Goal: Information Seeking & Learning: Learn about a topic

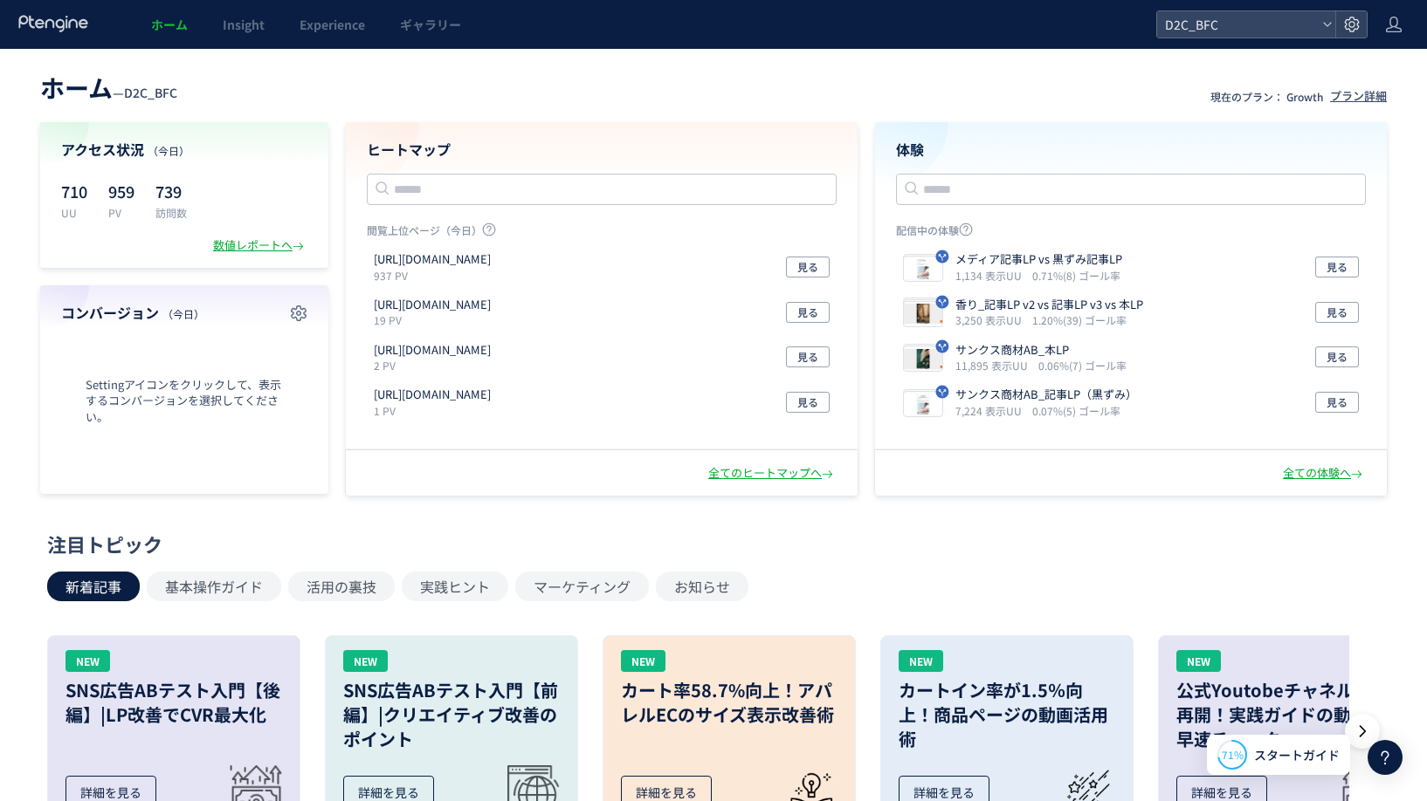
click at [581, 164] on div "ヒートマップ 閲覧上位ページ（今日） https://store.borderfree-official.com/lp 937 PV 見る https://s…" at bounding box center [602, 286] width 512 height 328
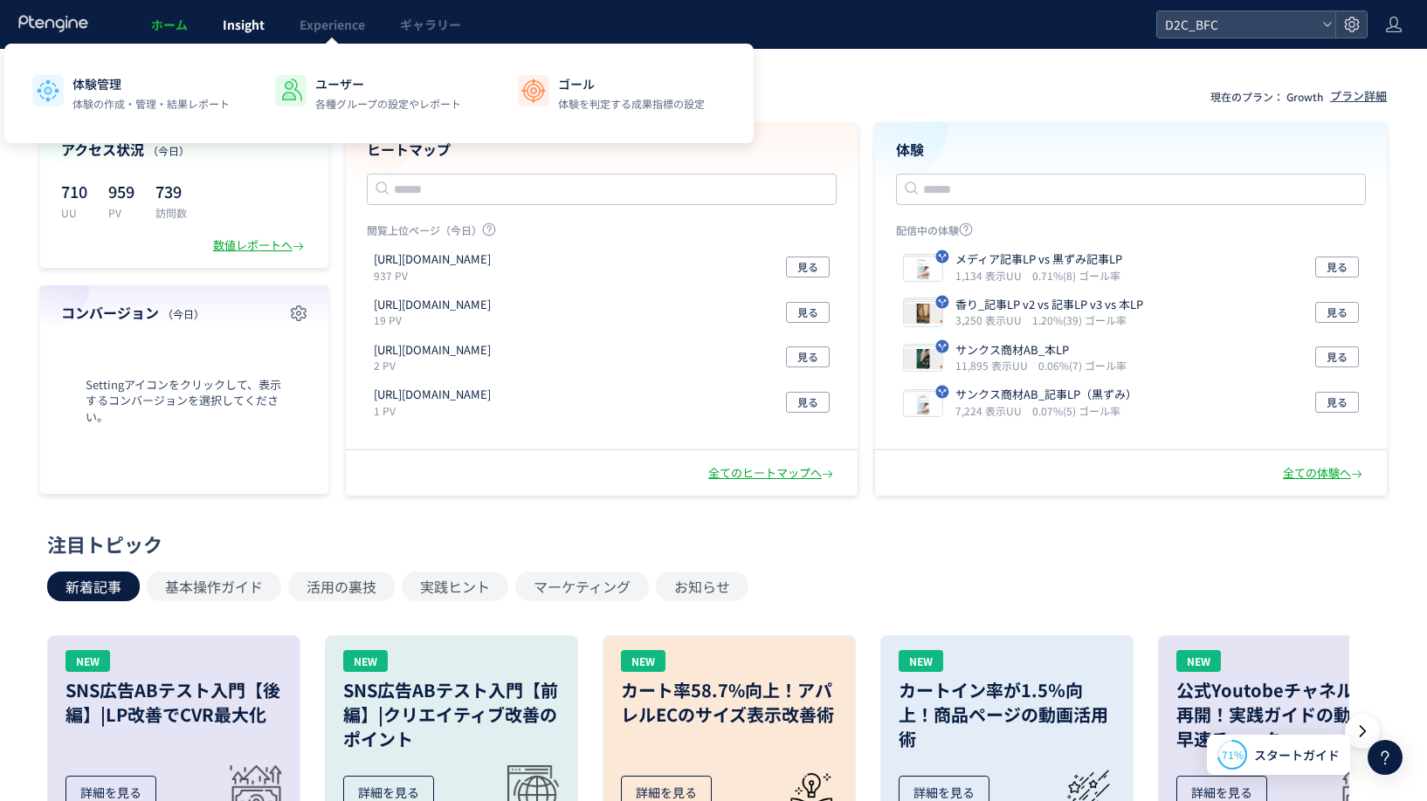
click at [257, 37] on link "Insight" at bounding box center [243, 24] width 77 height 49
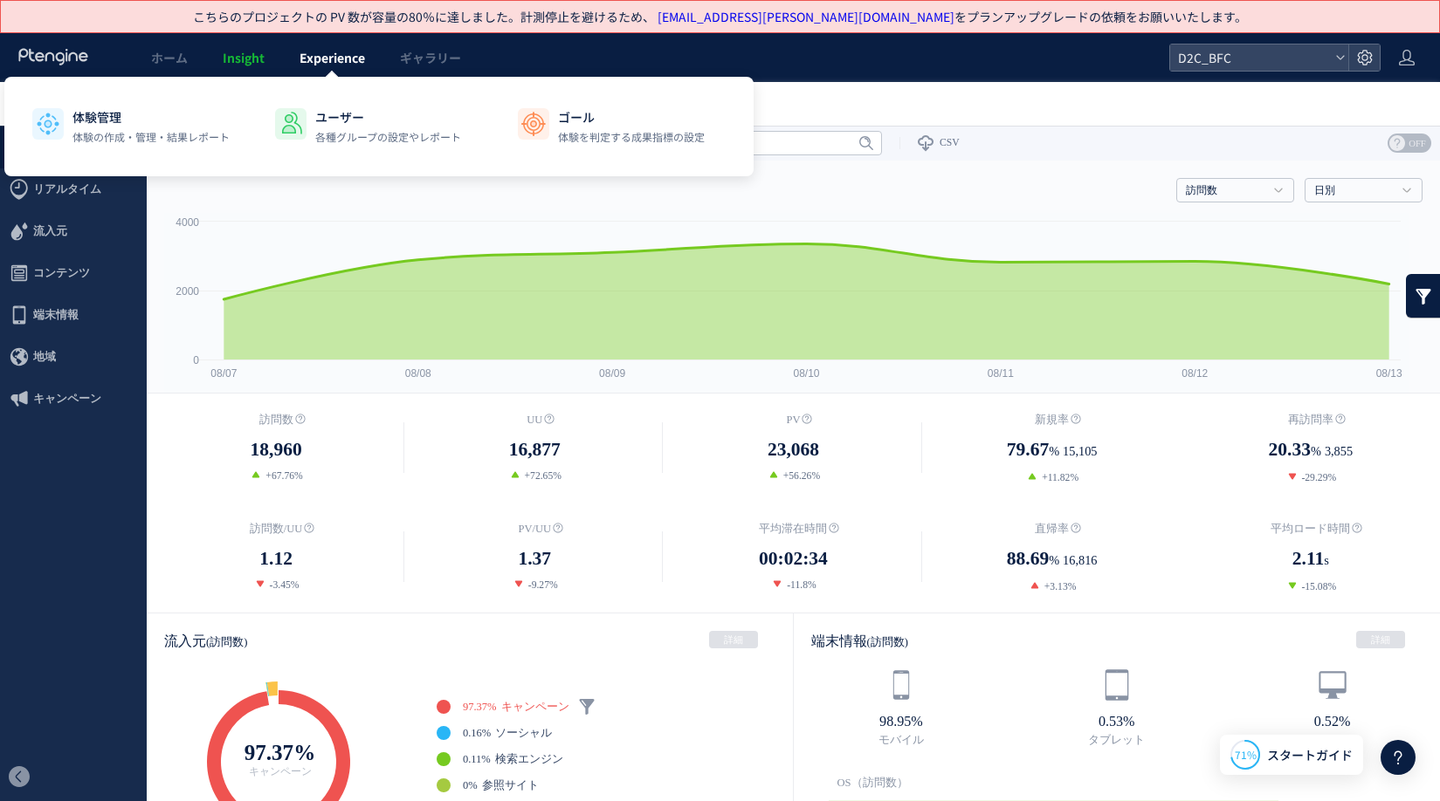
click at [344, 63] on span "Experience" at bounding box center [331, 57] width 65 height 17
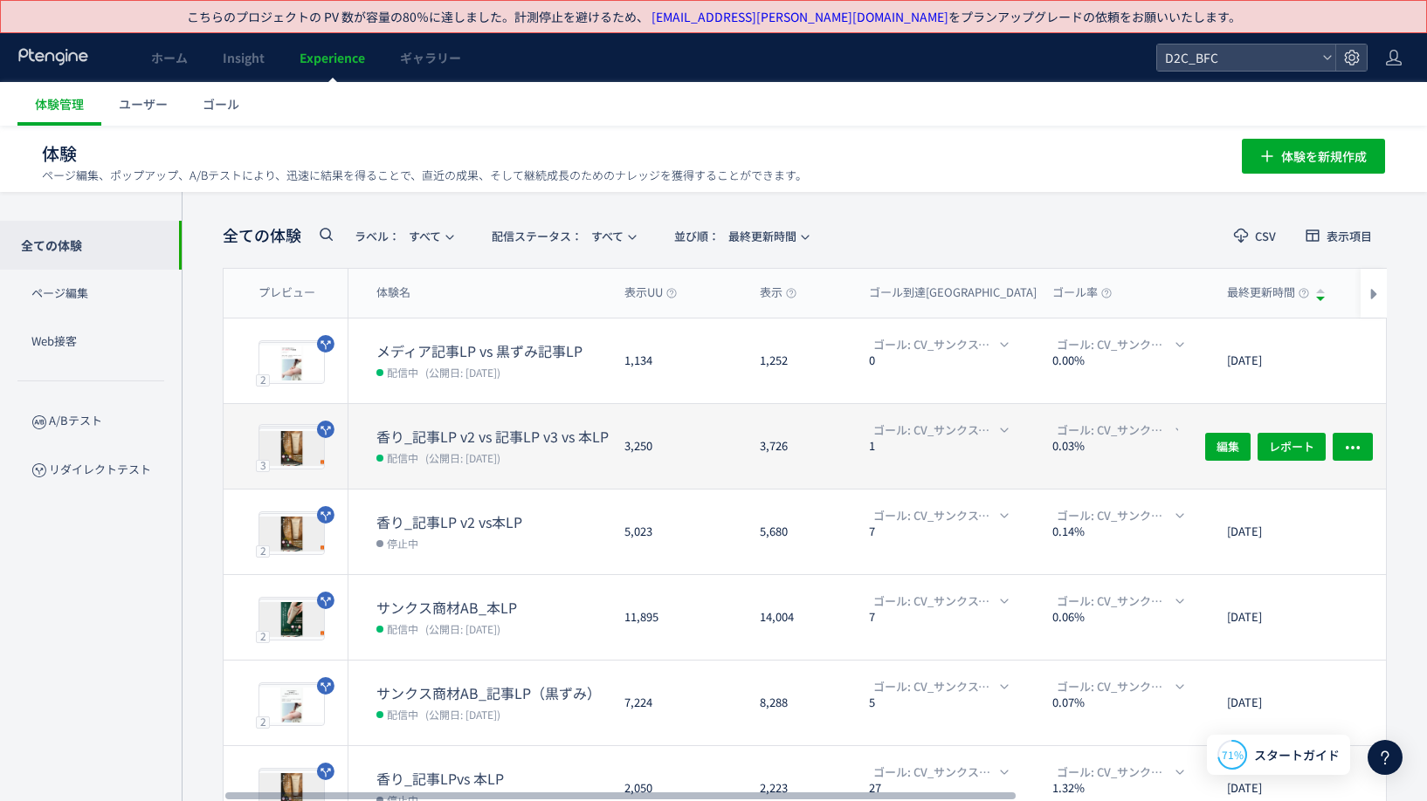
click at [523, 423] on div "香り_記事LP v2 vs 記事LP v3 vs 本LP 配信中 (公開日: 2025/08/08)" at bounding box center [479, 446] width 262 height 85
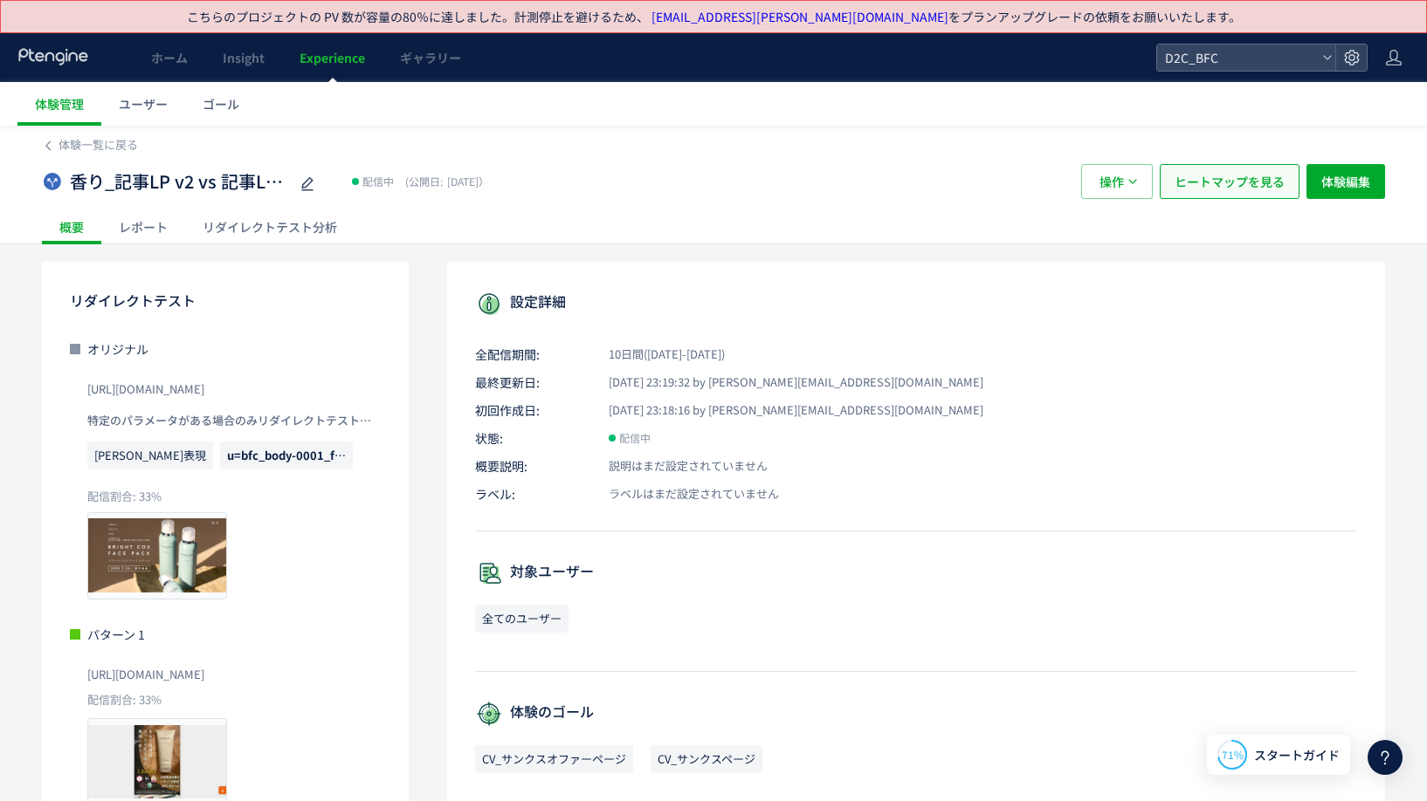
click at [1216, 178] on span "ヒートマップを見る" at bounding box center [1229, 181] width 110 height 35
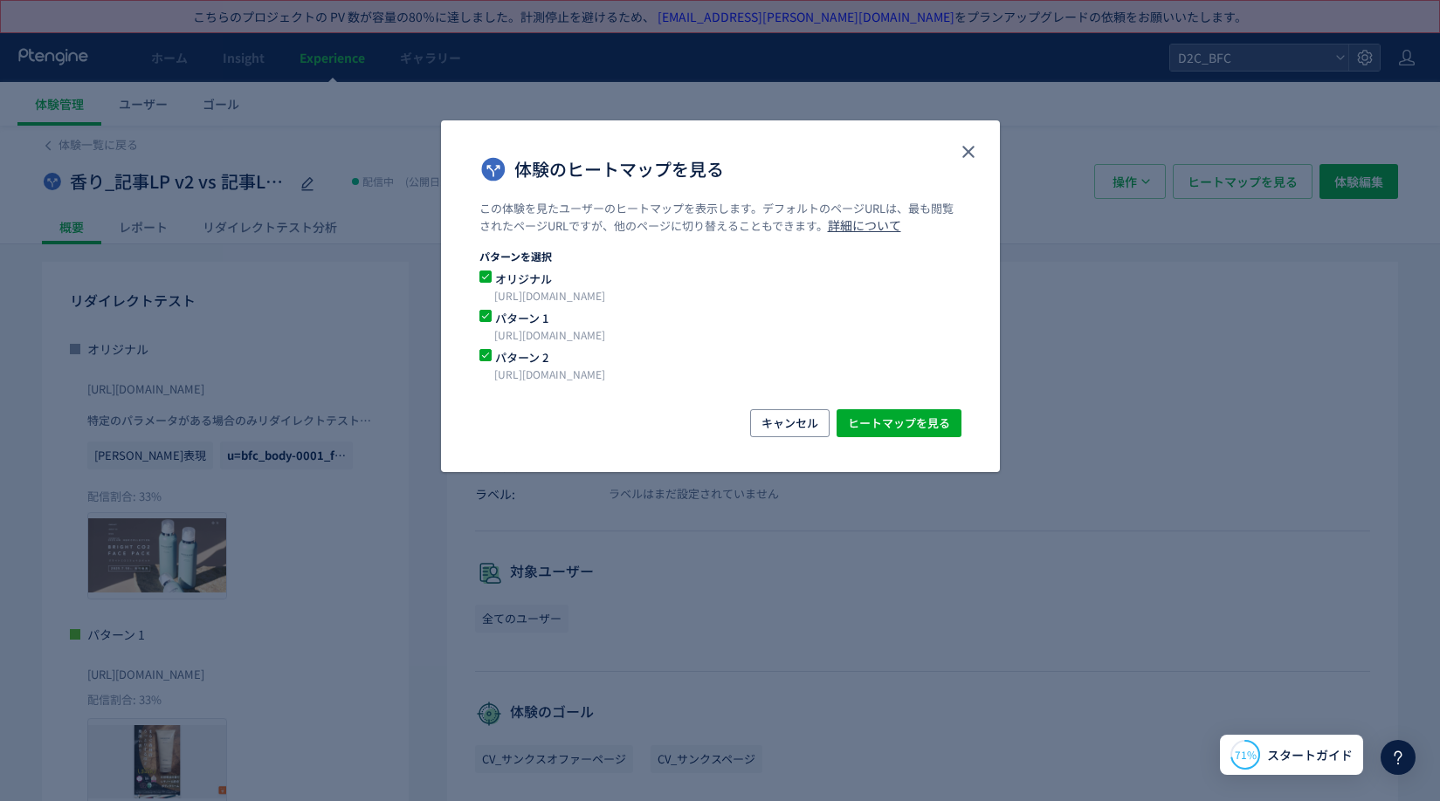
click at [486, 279] on span "体験のヒートマップを見る" at bounding box center [485, 277] width 12 height 12
click at [897, 419] on span "ヒートマップを見る" at bounding box center [899, 423] width 102 height 28
click at [858, 331] on p "[URL][DOMAIN_NAME]" at bounding box center [699, 335] width 410 height 17
click at [967, 155] on icon "close" at bounding box center [968, 151] width 21 height 21
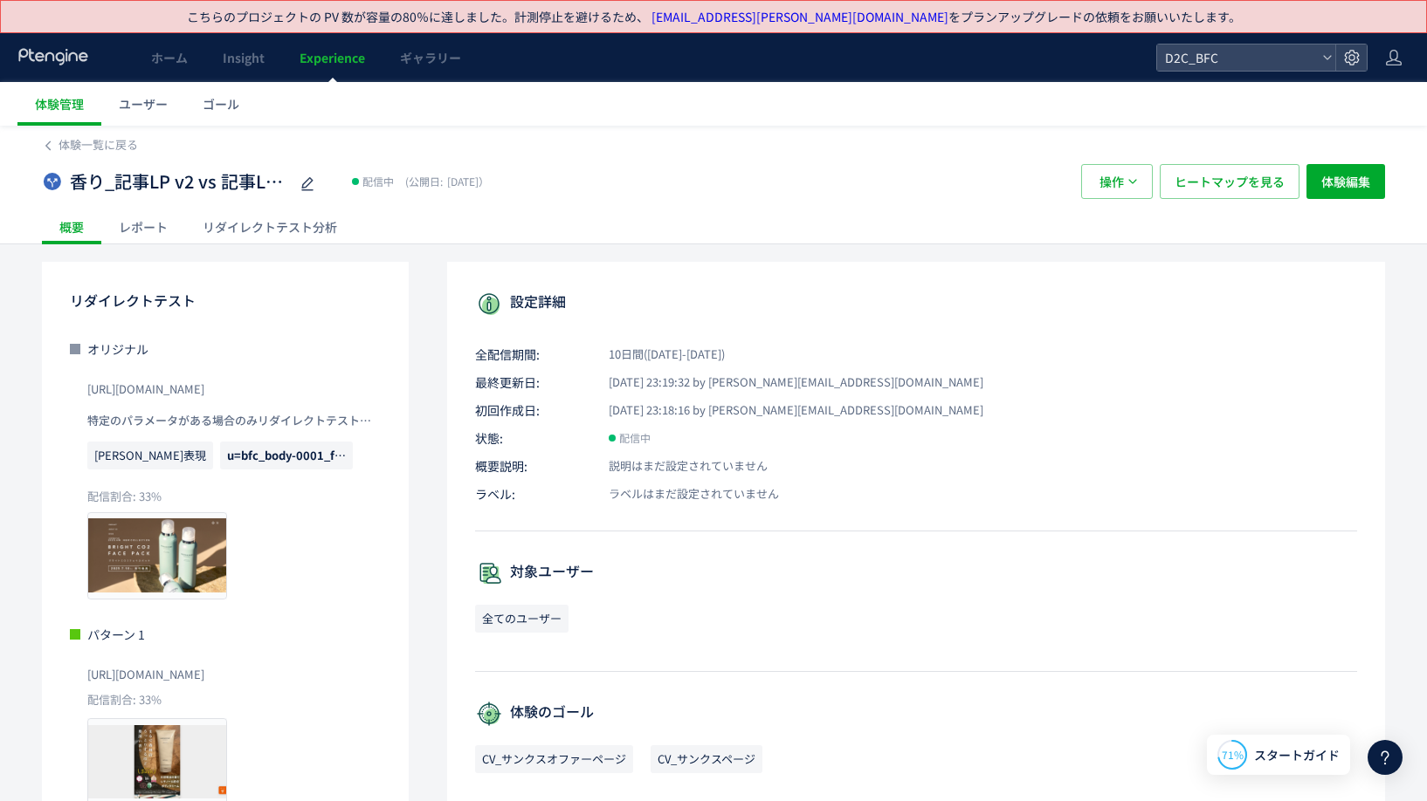
click at [159, 212] on div "レポート" at bounding box center [143, 227] width 84 height 35
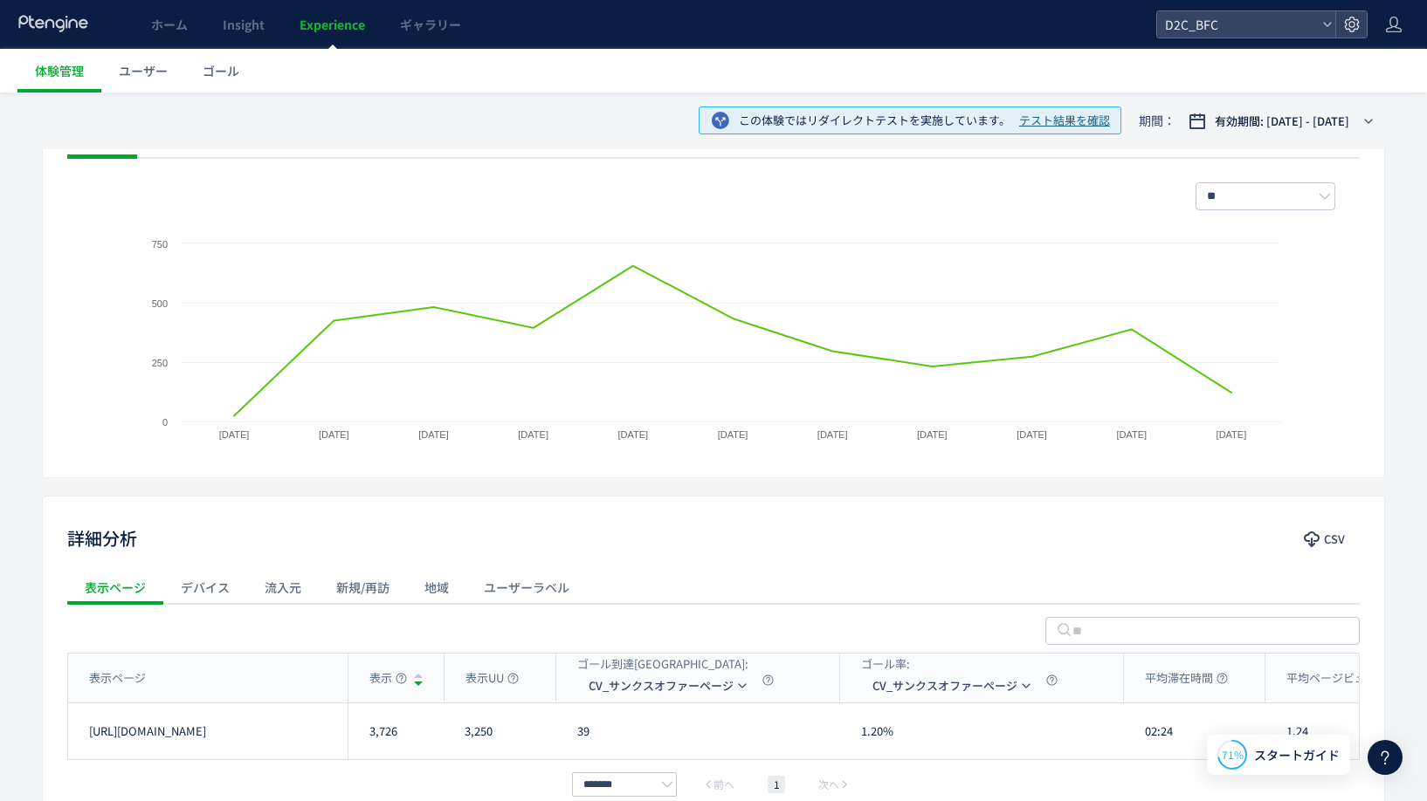
scroll to position [404, 0]
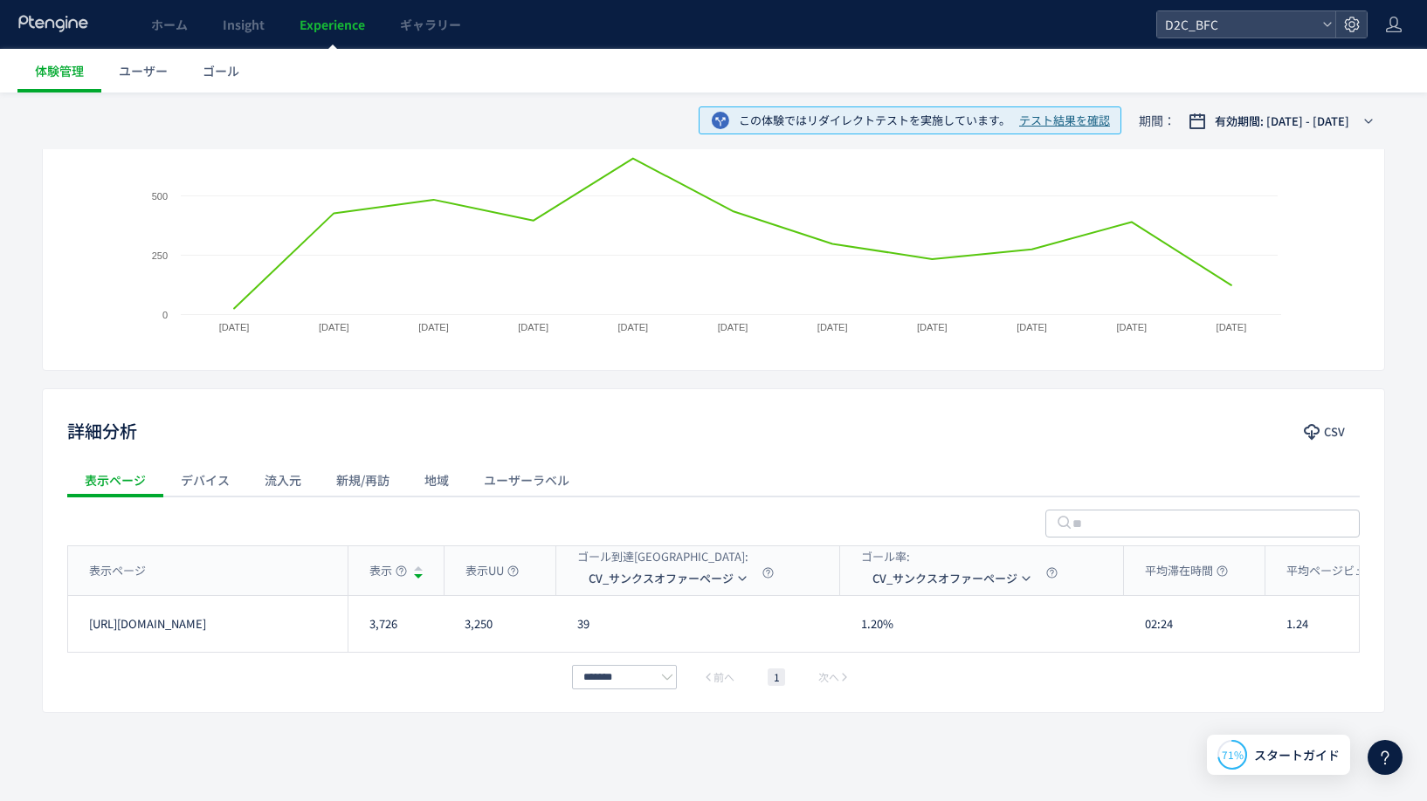
click at [228, 483] on div "デバイス" at bounding box center [205, 480] width 84 height 35
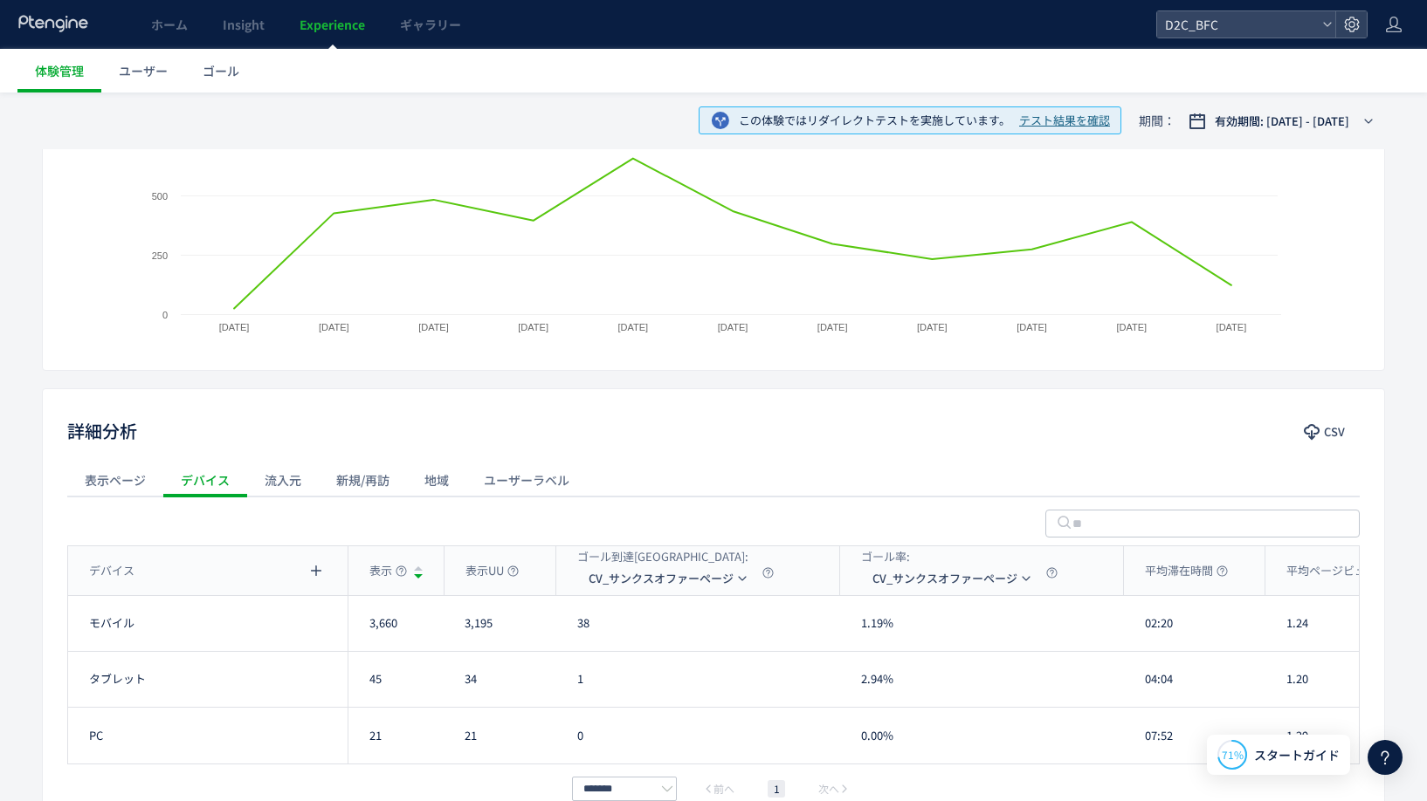
click at [288, 482] on div "流入元" at bounding box center [283, 480] width 72 height 35
click at [353, 474] on div "新規/再訪" at bounding box center [363, 480] width 88 height 35
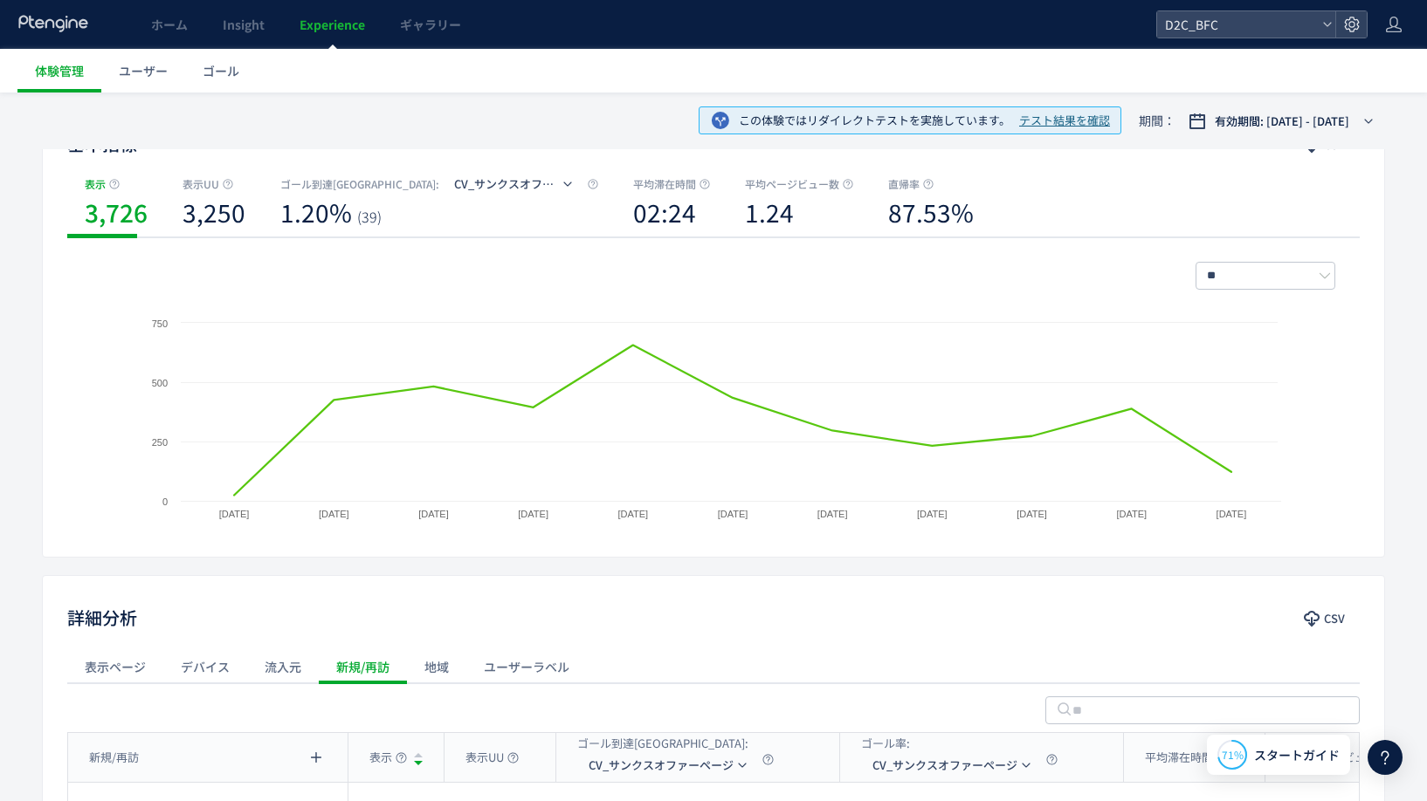
scroll to position [21, 0]
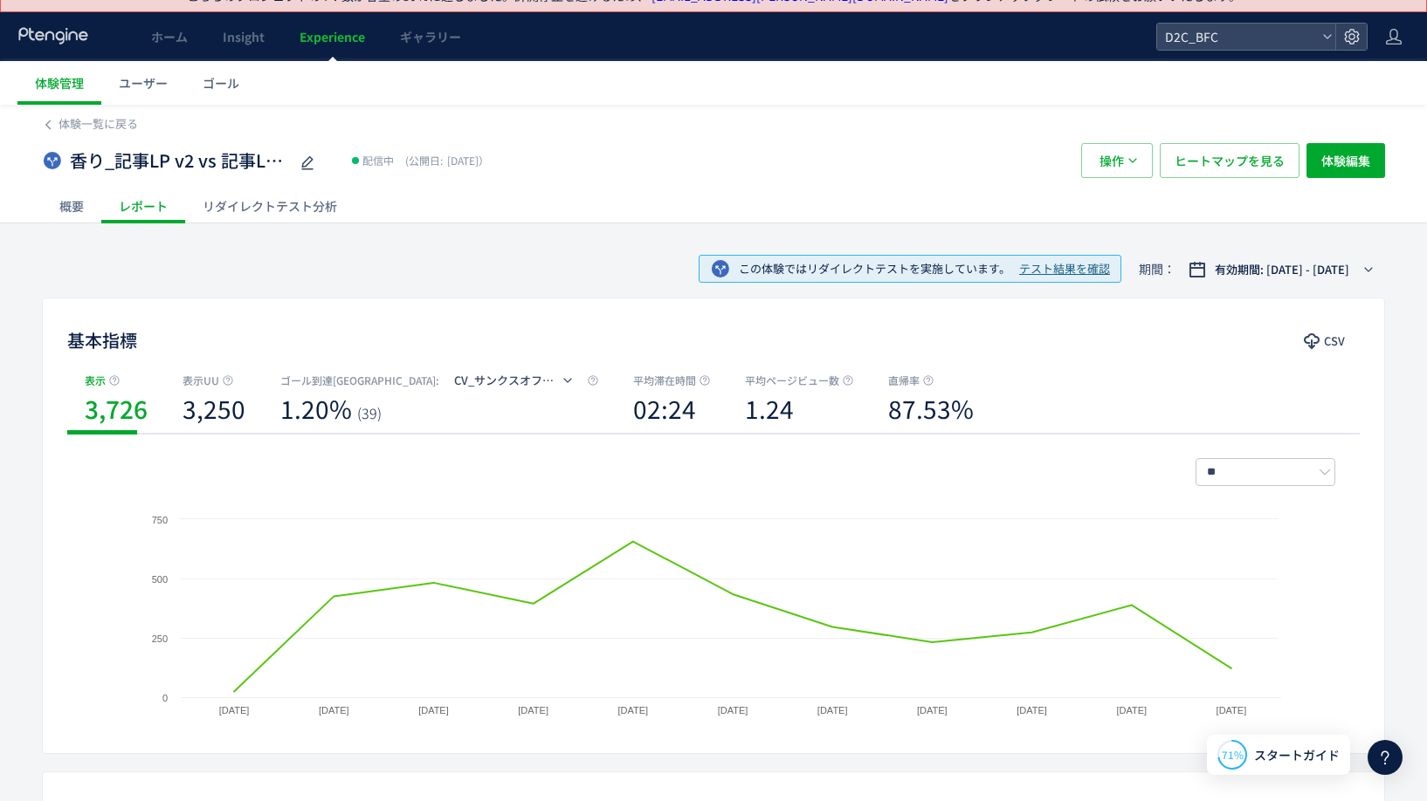
click at [285, 209] on div "リダイレクトテスト分析" at bounding box center [269, 206] width 169 height 35
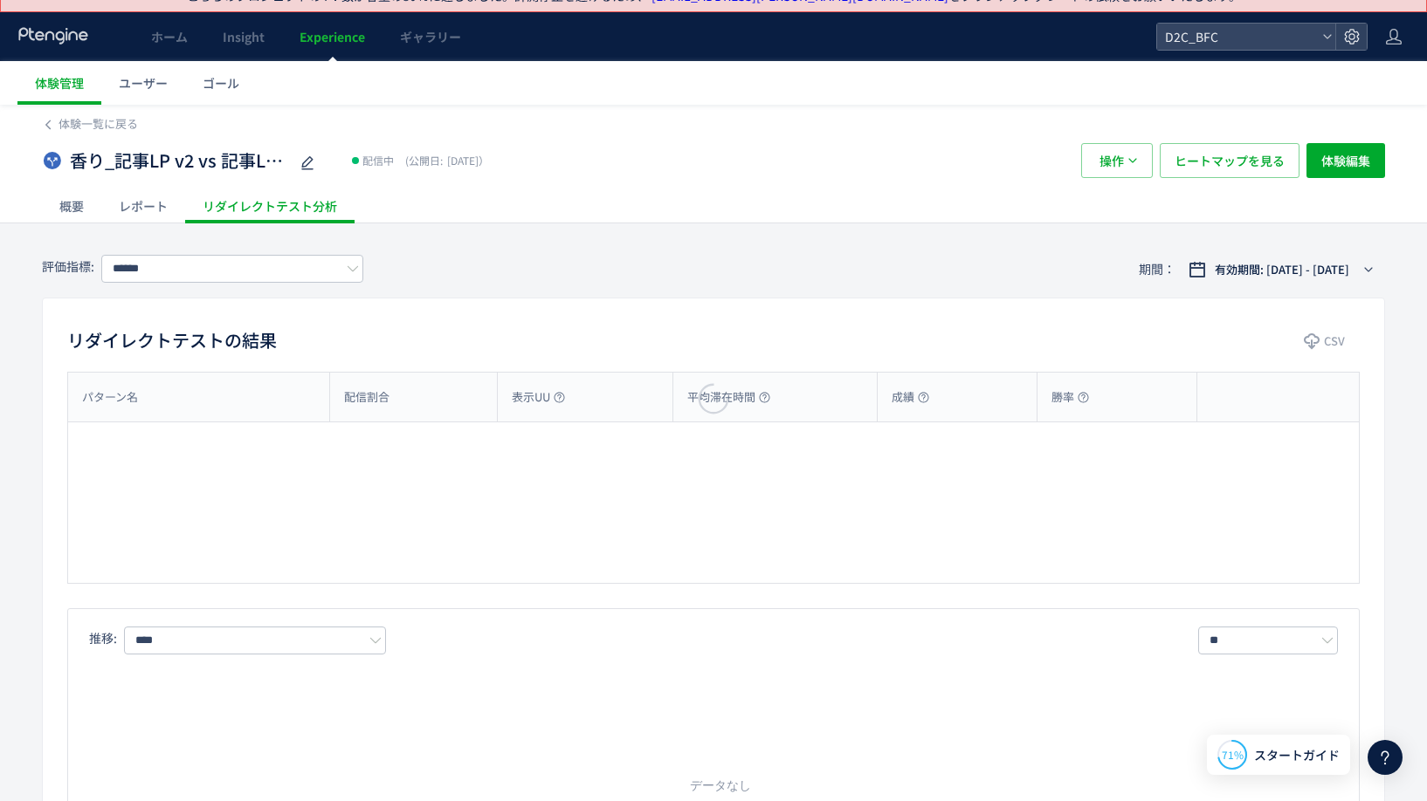
type input "**********"
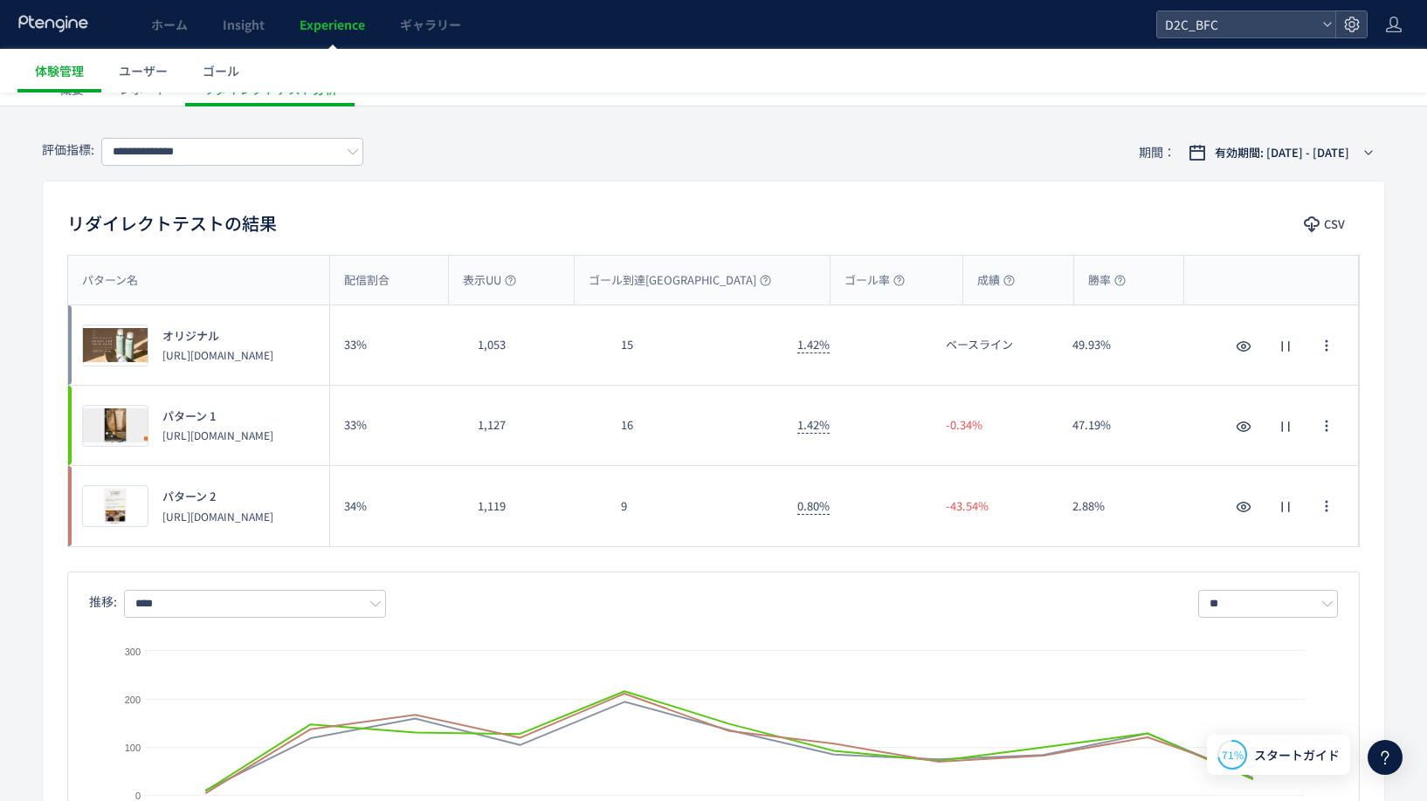
scroll to position [196, 0]
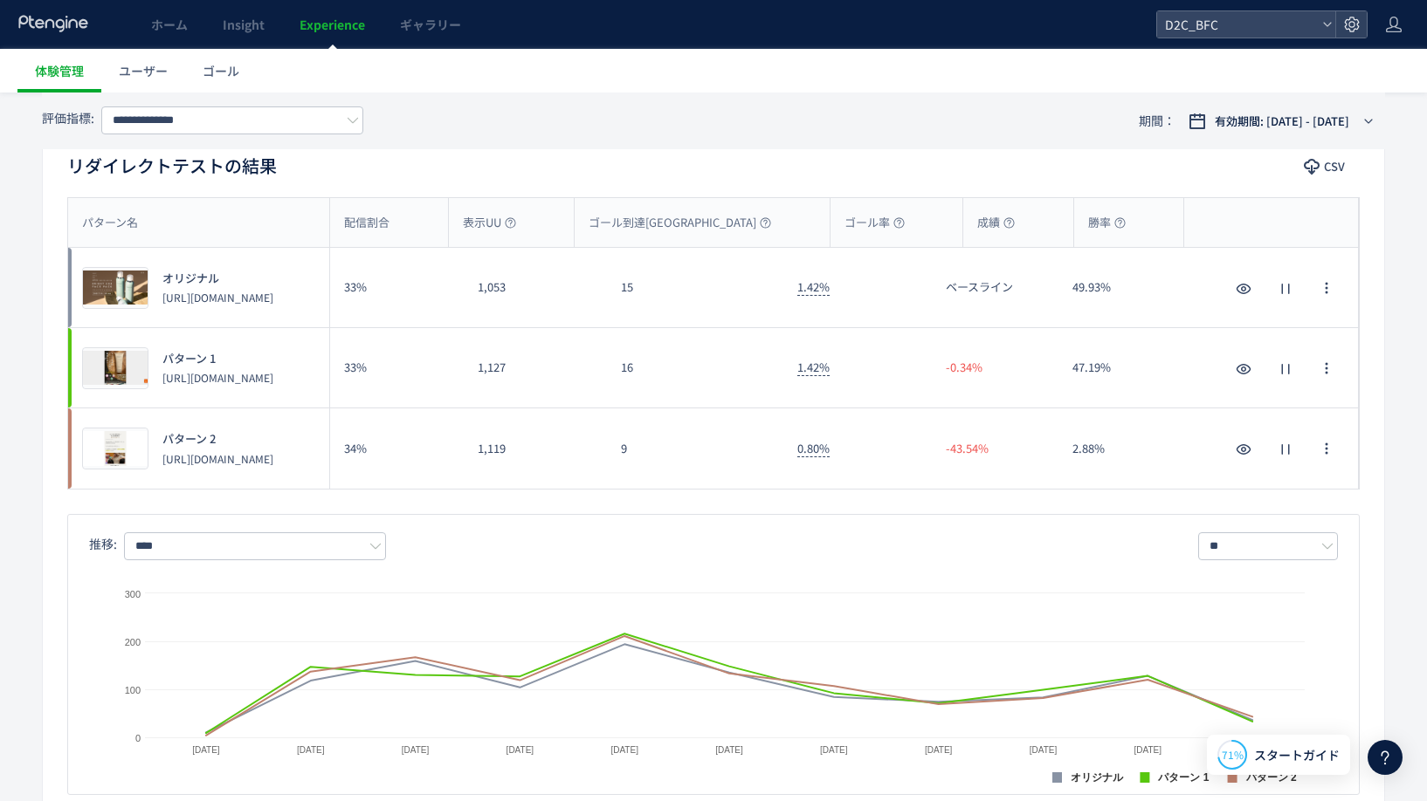
click at [244, 385] on p "[URL][DOMAIN_NAME]" at bounding box center [217, 377] width 111 height 15
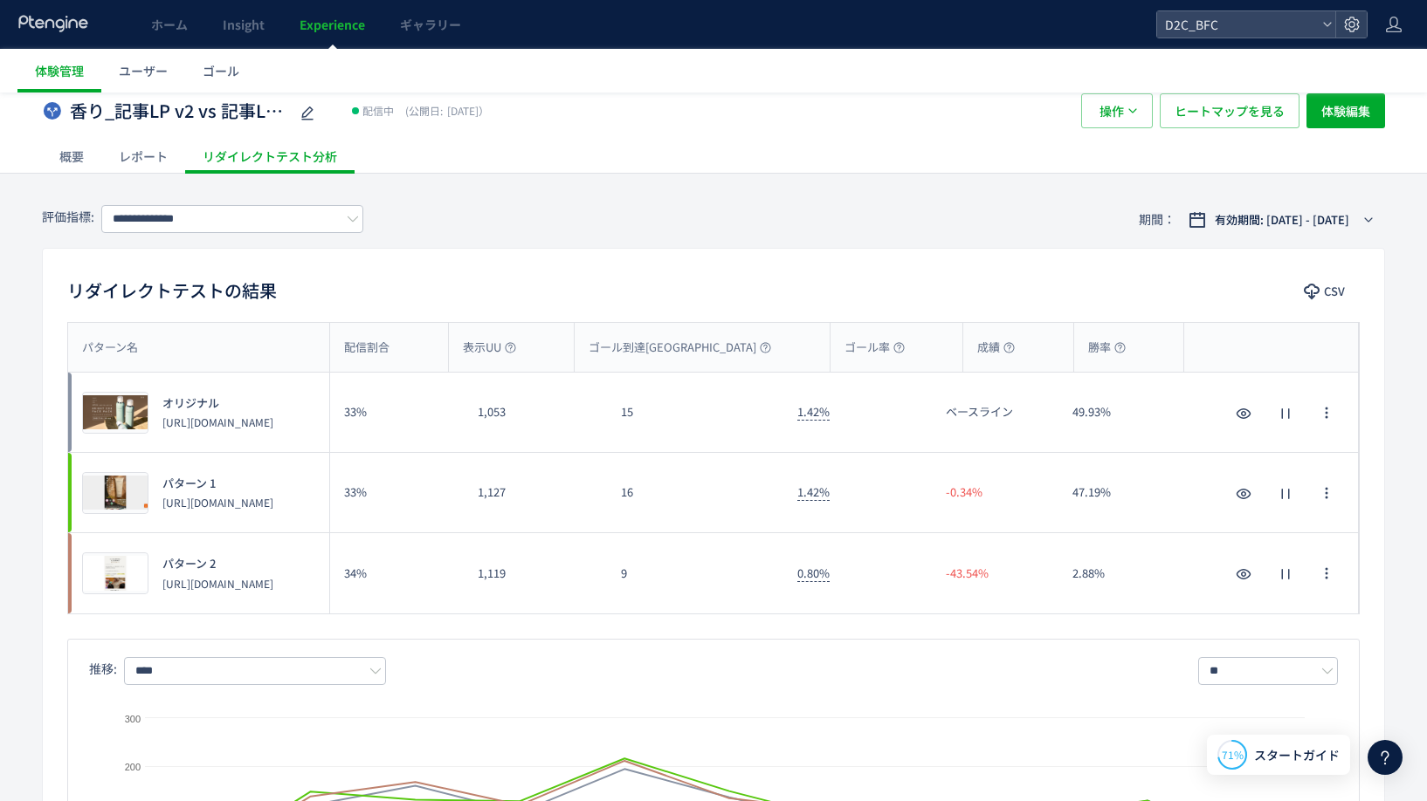
scroll to position [70, 0]
click at [467, 493] on div "1,127" at bounding box center [535, 493] width 142 height 79
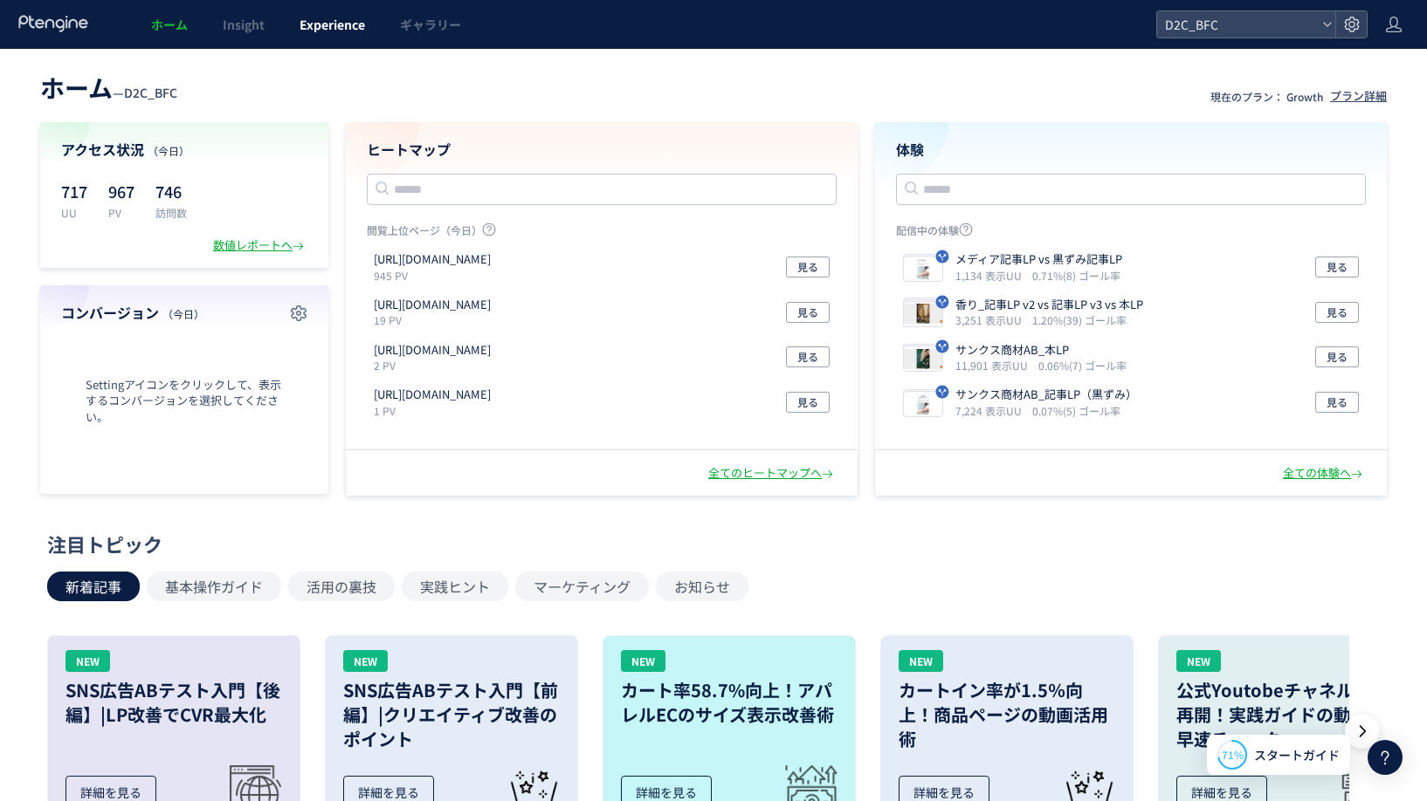
click at [331, 24] on span "Experience" at bounding box center [331, 24] width 65 height 17
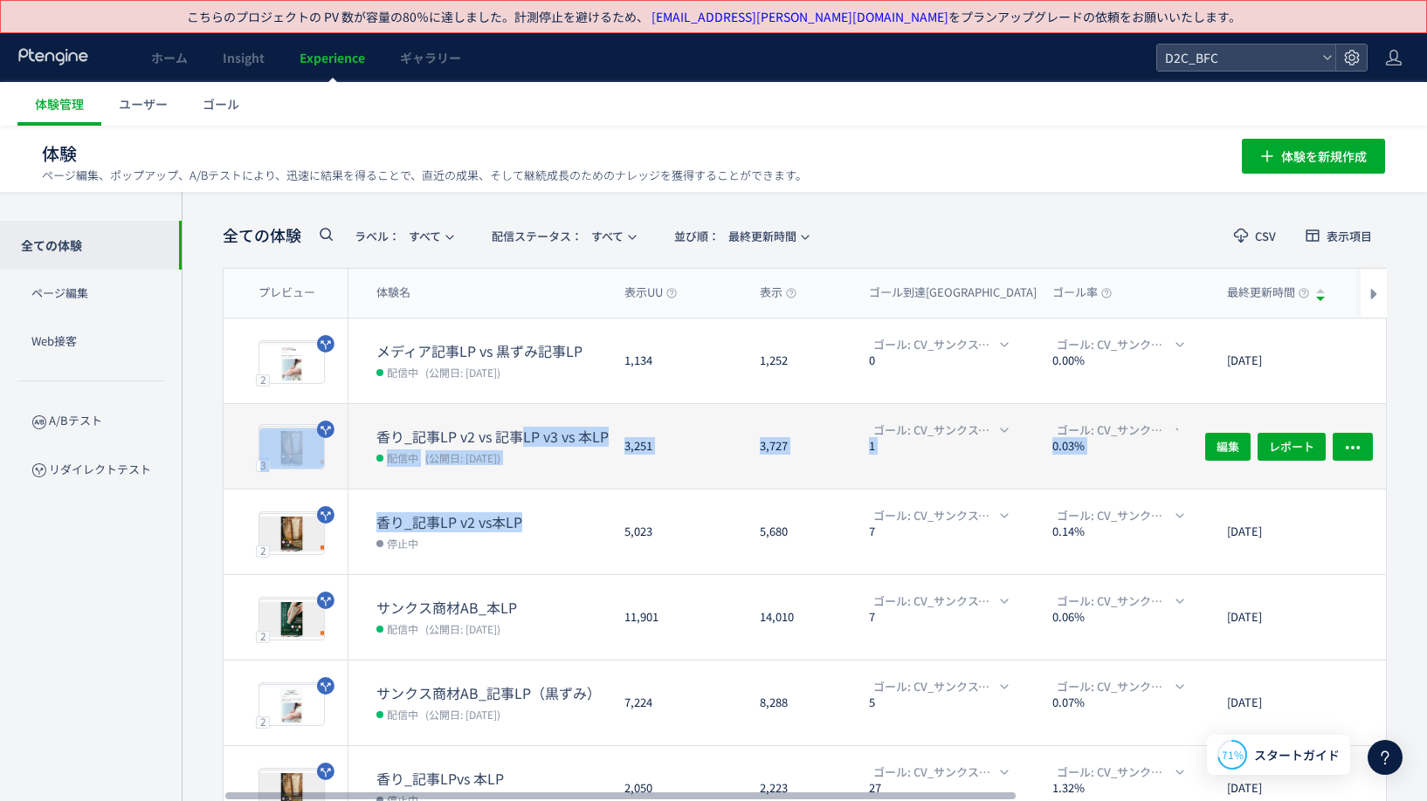
drag, startPoint x: 534, startPoint y: 519, endPoint x: 520, endPoint y: 442, distance: 78.1
click at [520, 442] on div "2 プレビュー メディア記事LP vs 黒ずみ記事LP 配信中 (公開日: [DATE]) 1,134 1,252 ゴール: CV_サンクスページ 0 ゴール…" at bounding box center [1081, 747] width 1714 height 856
click at [520, 442] on dt "香り_記事LP v2 vs 記事LP v3 vs 本LP" at bounding box center [493, 437] width 234 height 20
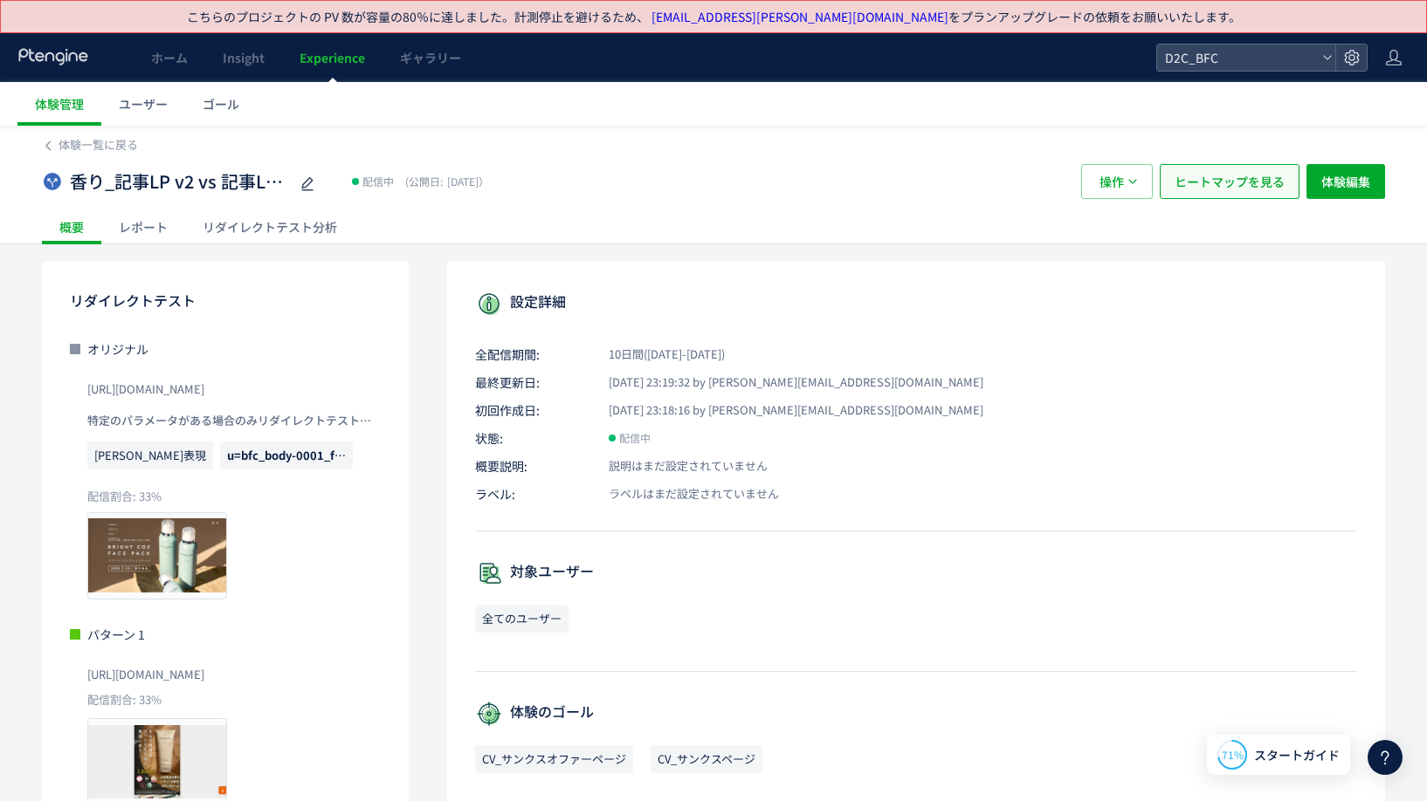
click at [1279, 164] on button "ヒートマップを見る" at bounding box center [1229, 181] width 140 height 35
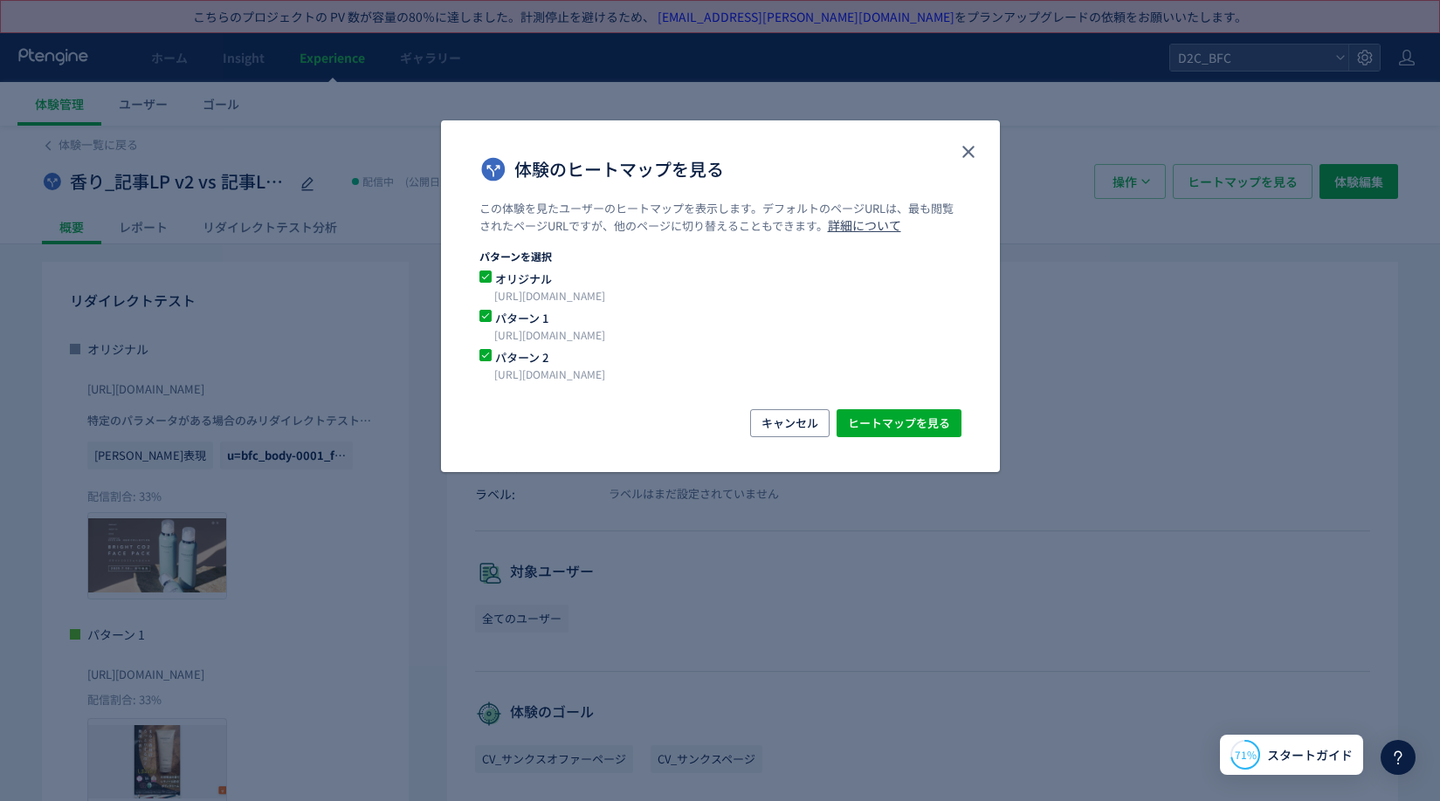
click at [507, 271] on span "オリジナル" at bounding box center [710, 279] width 437 height 17
click at [884, 423] on span "ヒートマップを見る" at bounding box center [899, 423] width 102 height 28
click at [963, 154] on icon "close" at bounding box center [968, 151] width 21 height 21
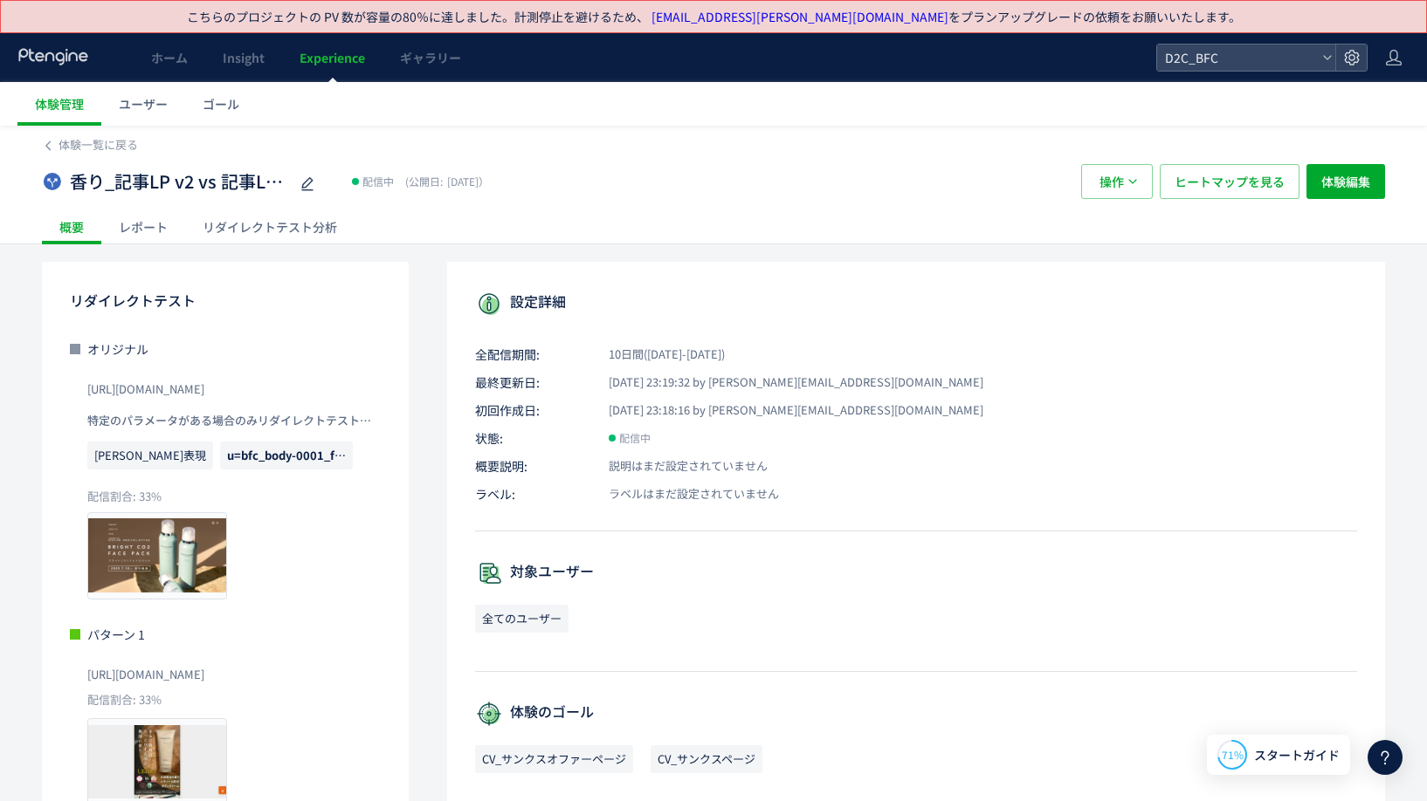
click at [304, 225] on div "リダイレクトテスト分析" at bounding box center [269, 227] width 169 height 35
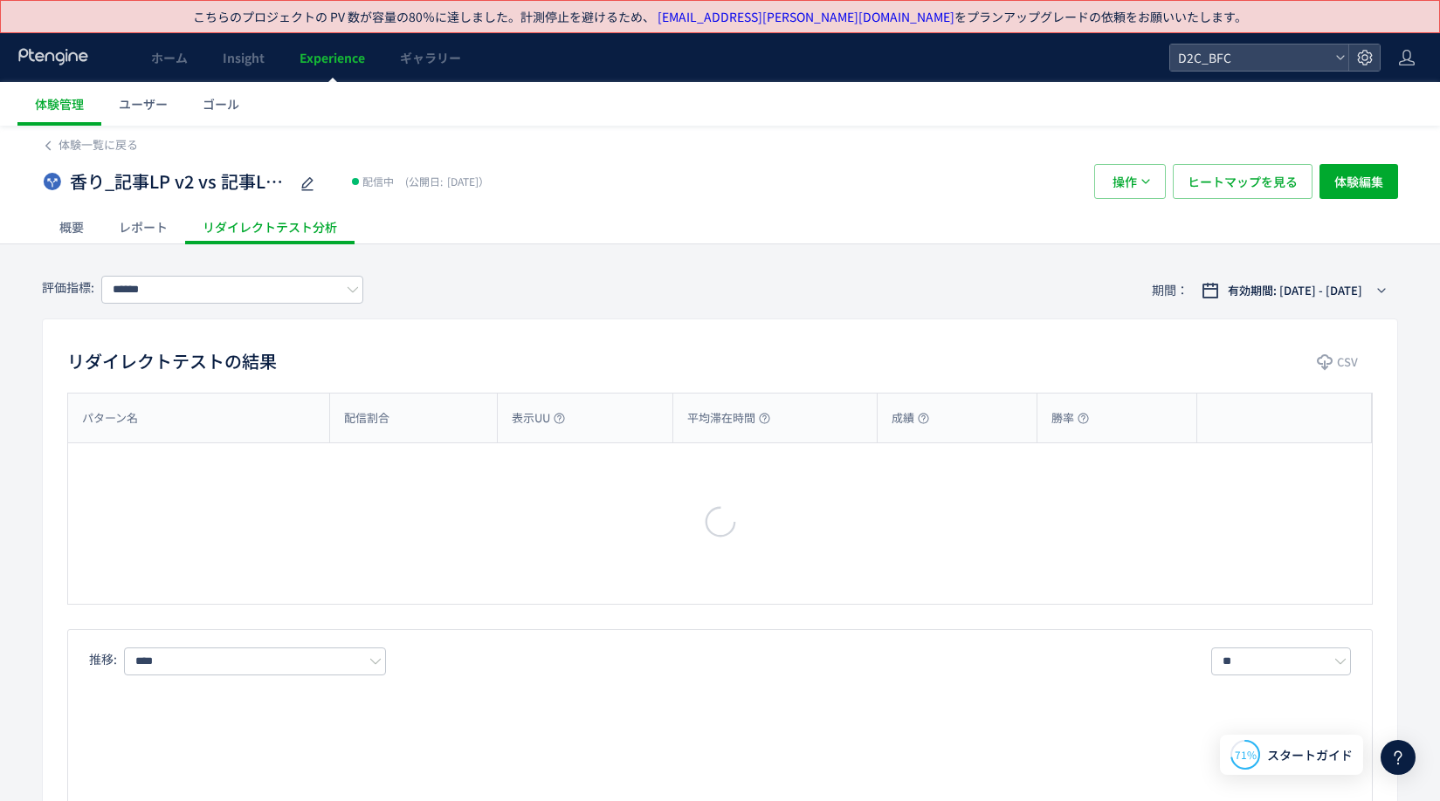
type input "**********"
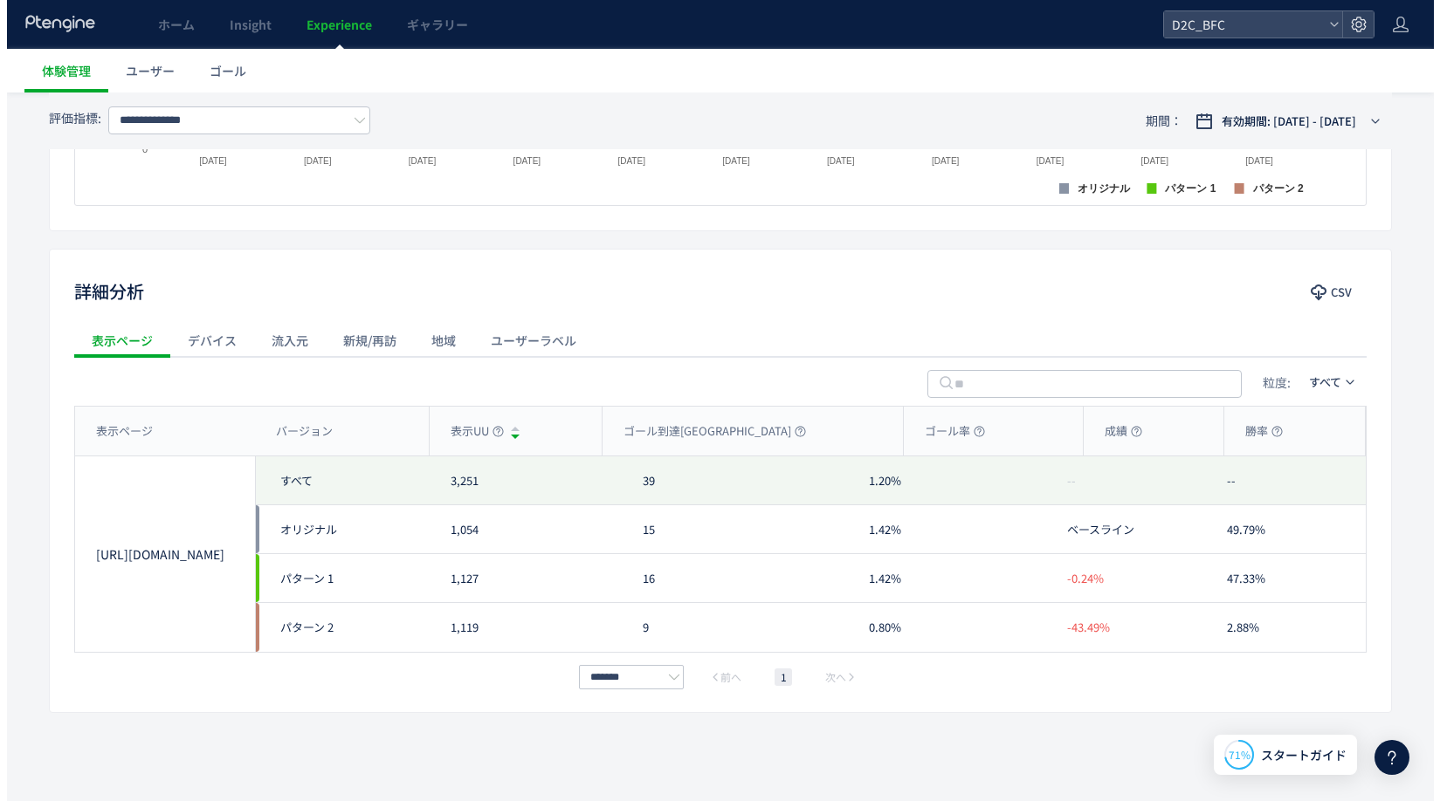
scroll to position [446, 0]
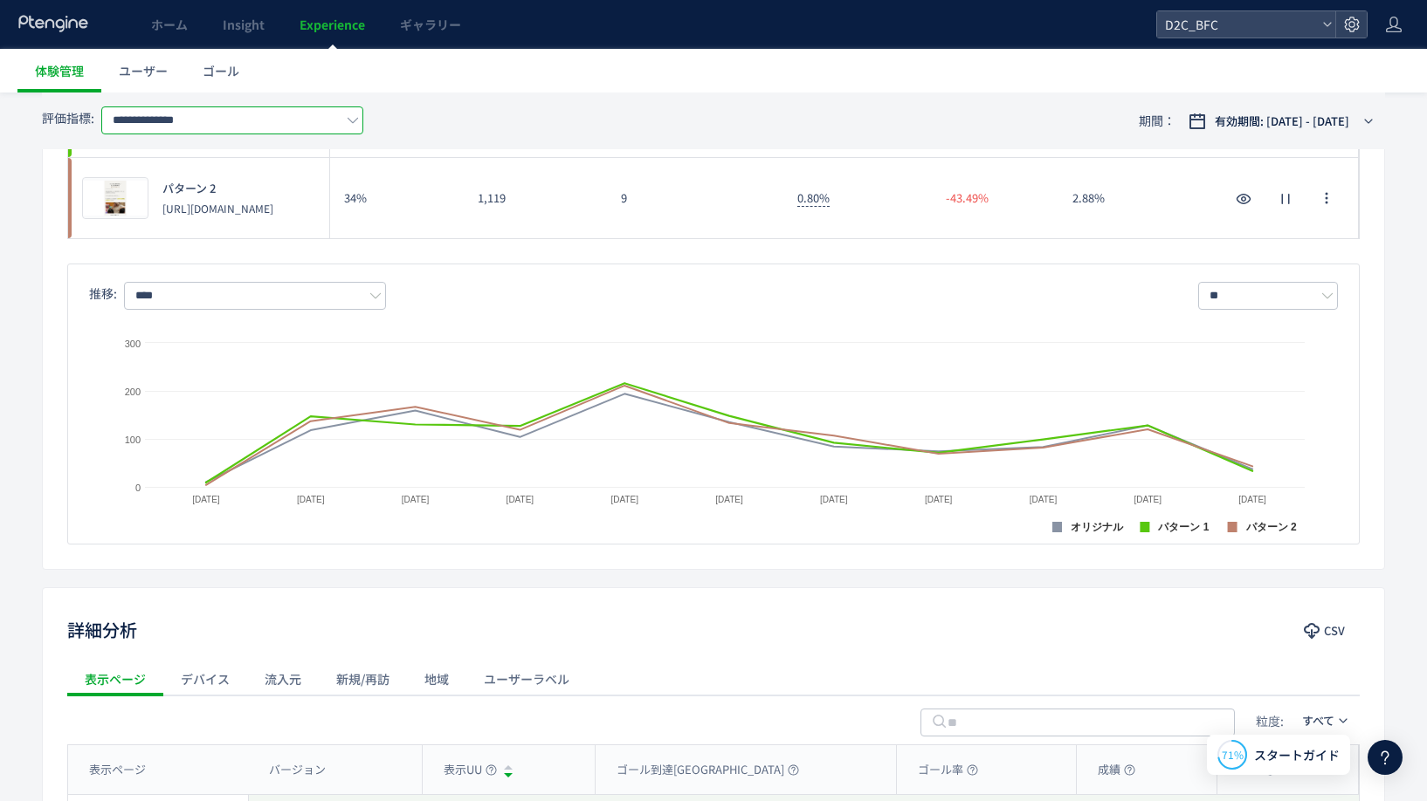
click at [340, 109] on input "**********" at bounding box center [232, 121] width 262 height 28
click at [413, 104] on div "**********" at bounding box center [713, 121] width 1343 height 57
click at [338, 131] on input "**********" at bounding box center [232, 121] width 262 height 28
click at [382, 59] on ul "体験管理 ユーザー ゴール" at bounding box center [721, 71] width 1409 height 44
click at [160, 84] on link "ユーザー" at bounding box center [143, 71] width 84 height 44
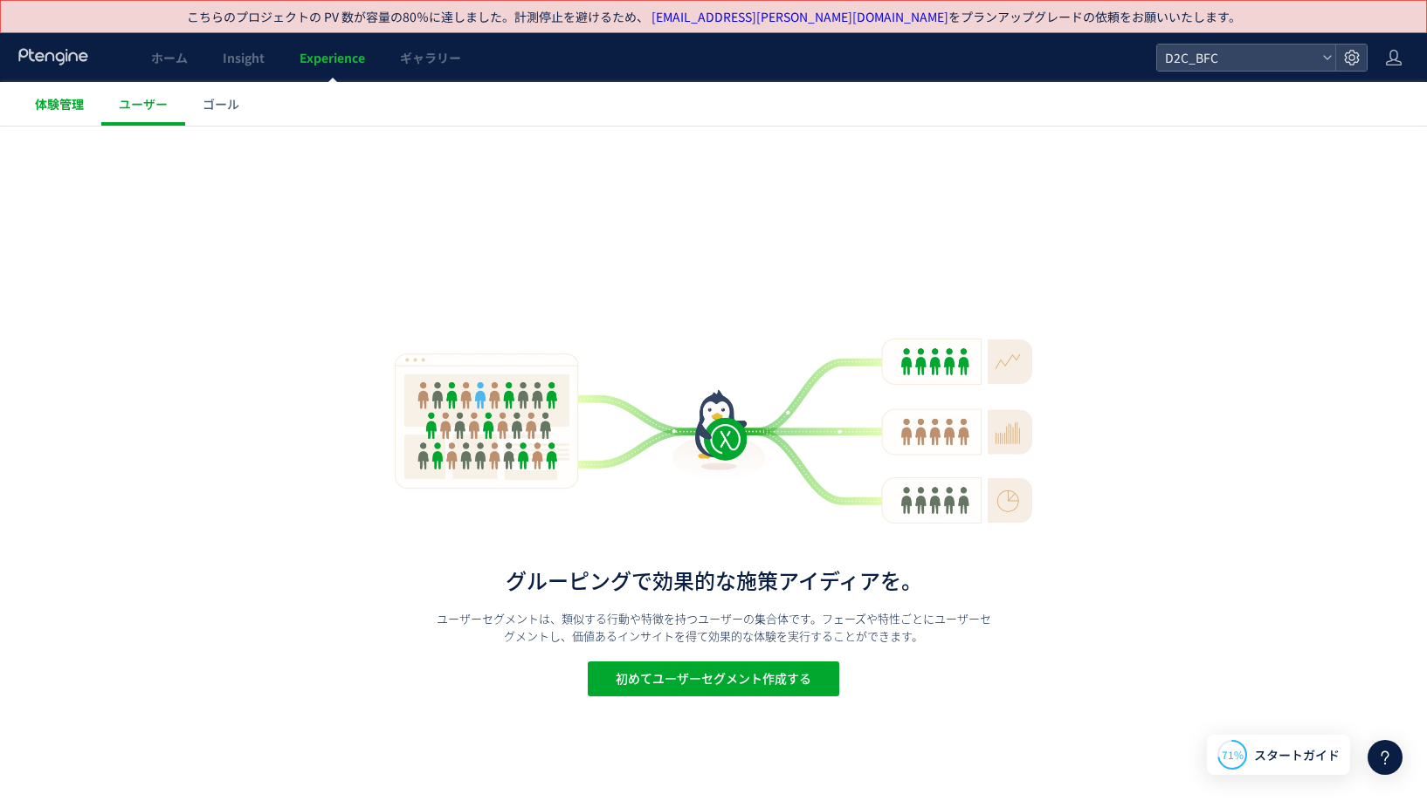
click at [80, 120] on link "体験管理" at bounding box center [59, 104] width 84 height 44
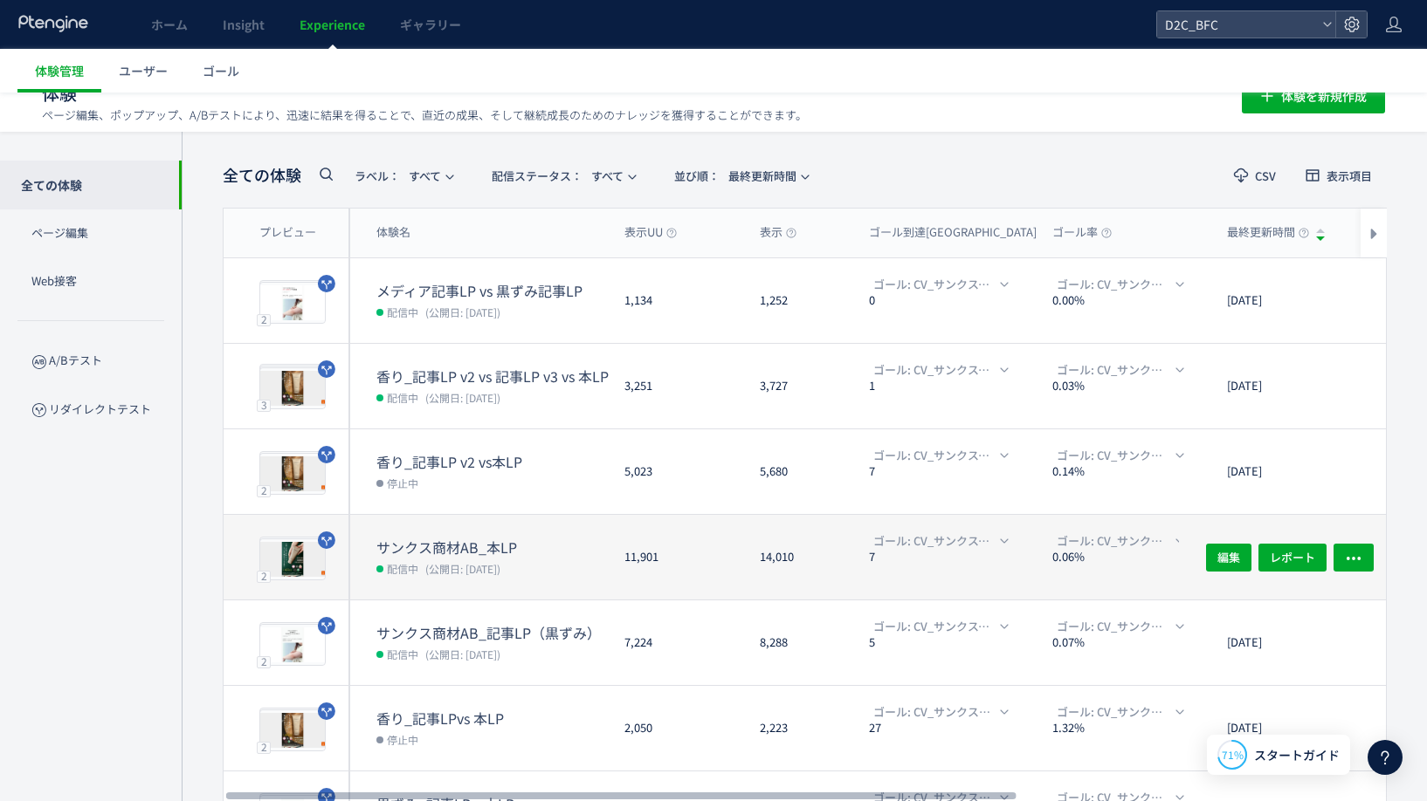
scroll to position [0, 1]
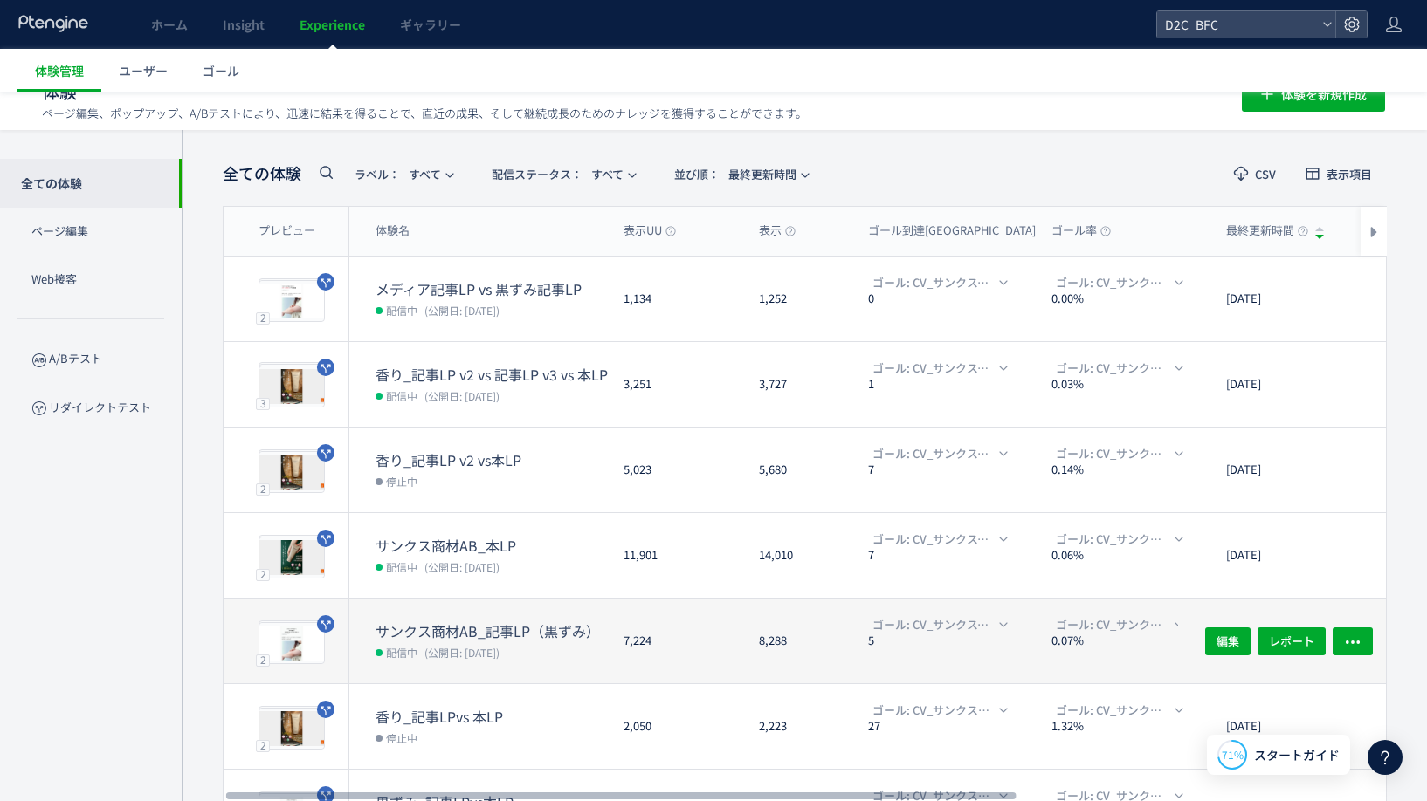
click at [450, 641] on dd "配信中 (公開日: [DATE])" at bounding box center [492, 652] width 234 height 23
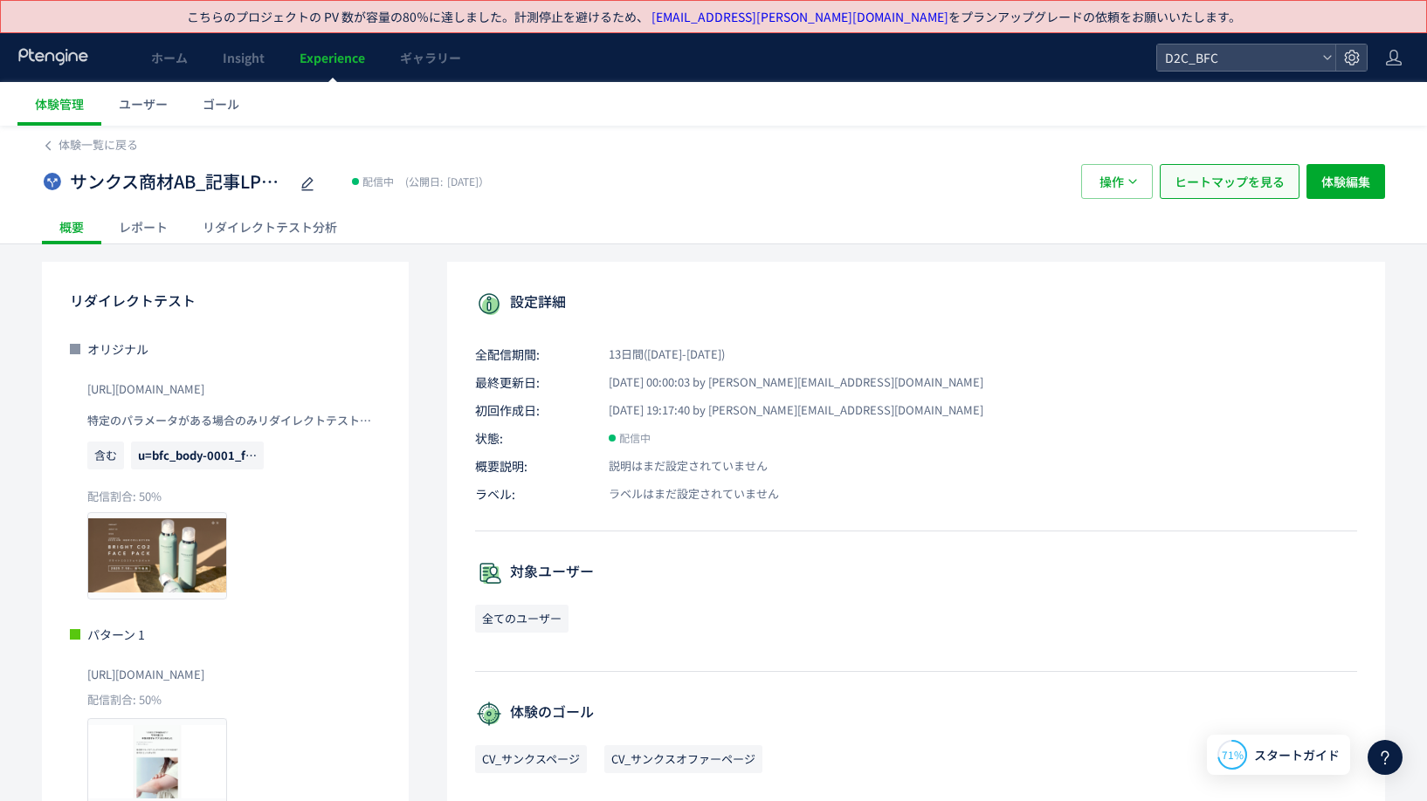
click at [1253, 174] on span "ヒートマップを見る" at bounding box center [1229, 181] width 110 height 35
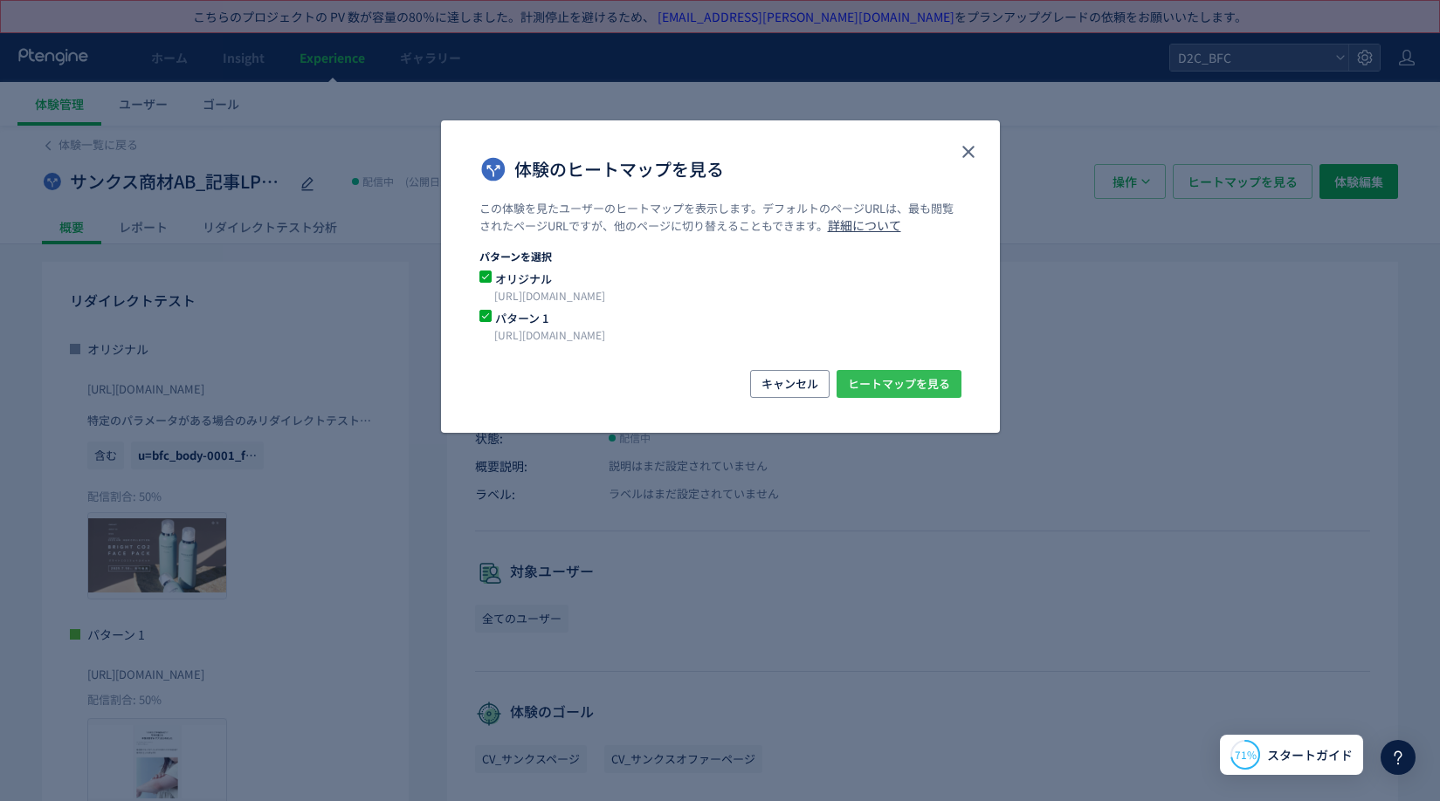
click at [906, 397] on button "ヒートマップを見る" at bounding box center [898, 384] width 125 height 28
click at [534, 281] on span "オリジナル" at bounding box center [710, 279] width 437 height 17
click at [849, 381] on span "ヒートマップを見る" at bounding box center [899, 384] width 102 height 28
click at [969, 142] on icon "close" at bounding box center [968, 151] width 21 height 21
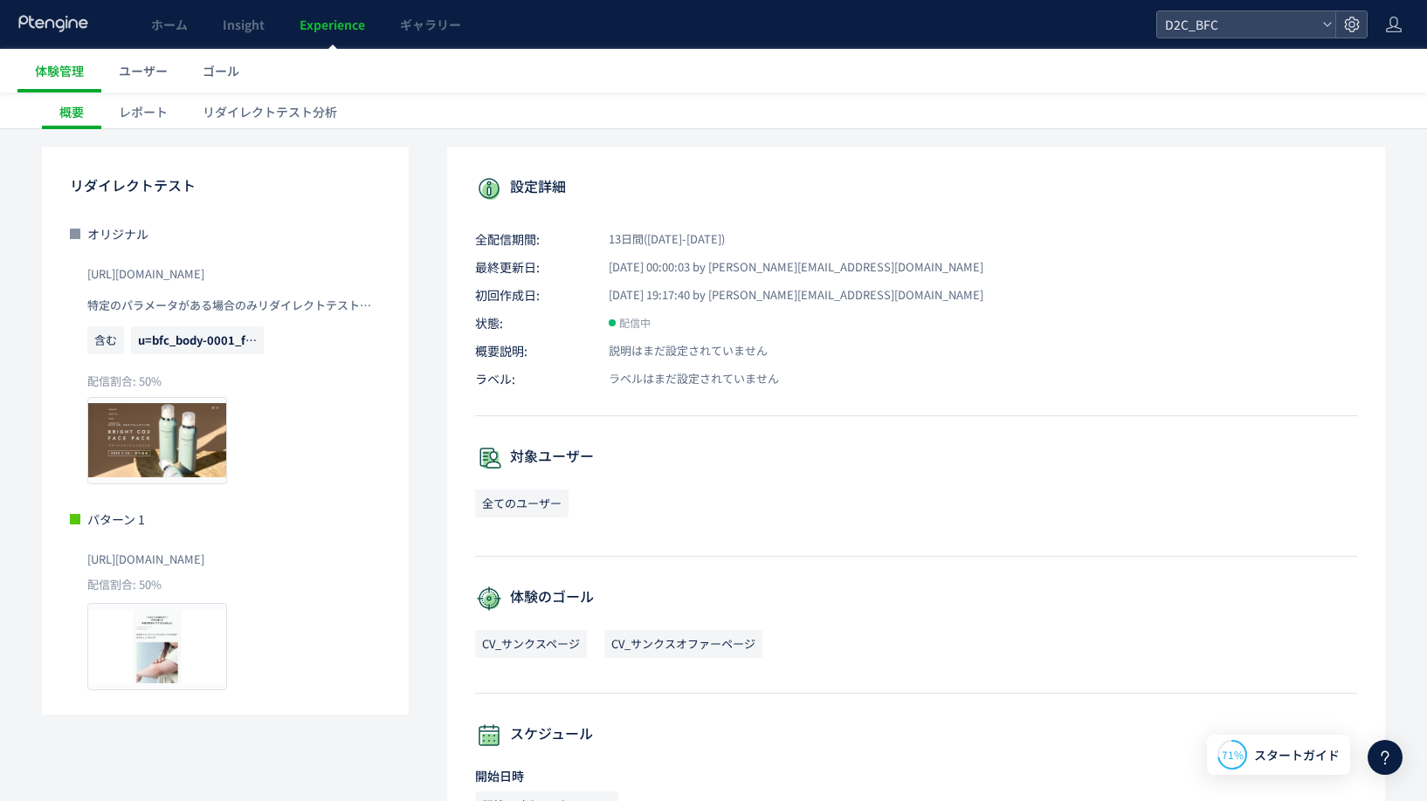
scroll to position [273, 0]
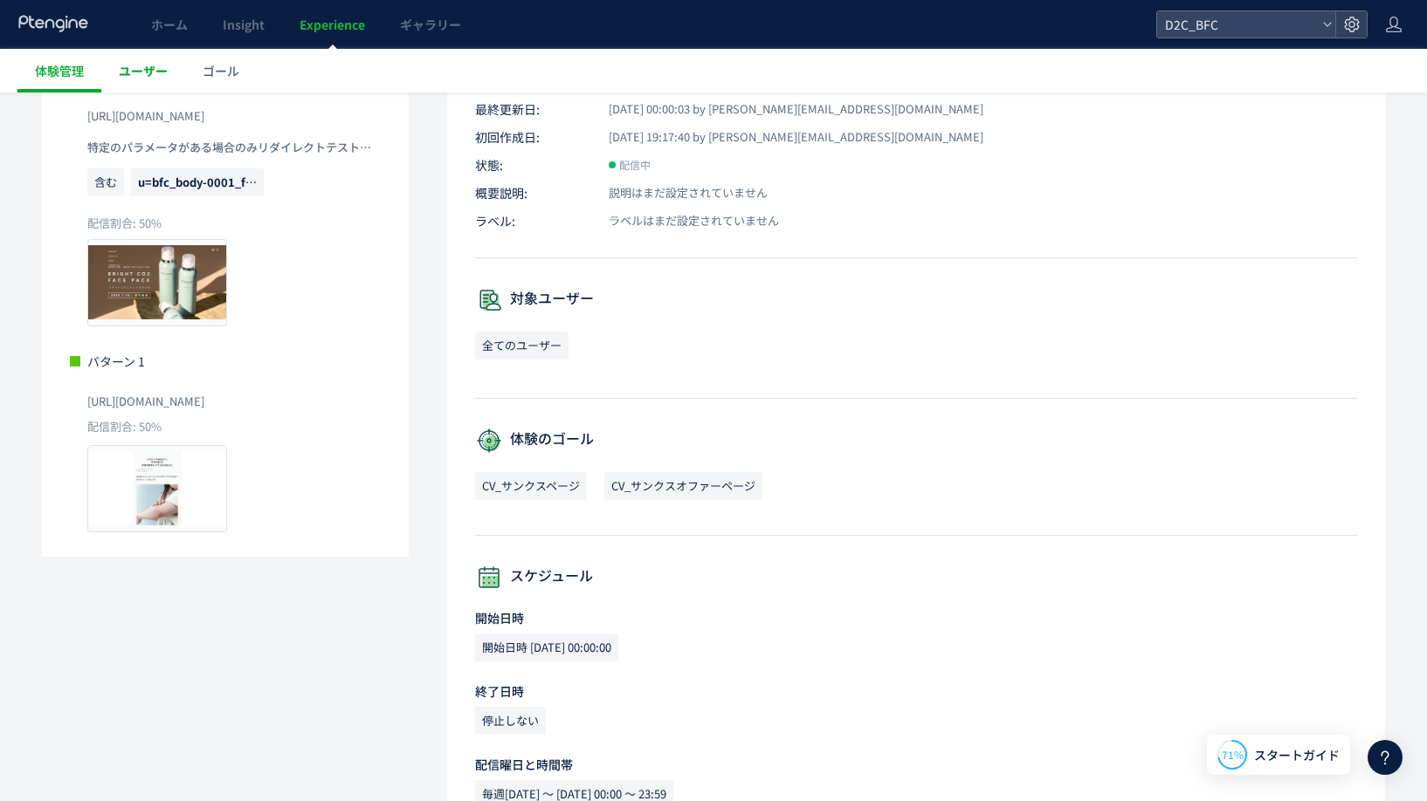
click at [140, 72] on span "ユーザー" at bounding box center [143, 70] width 49 height 17
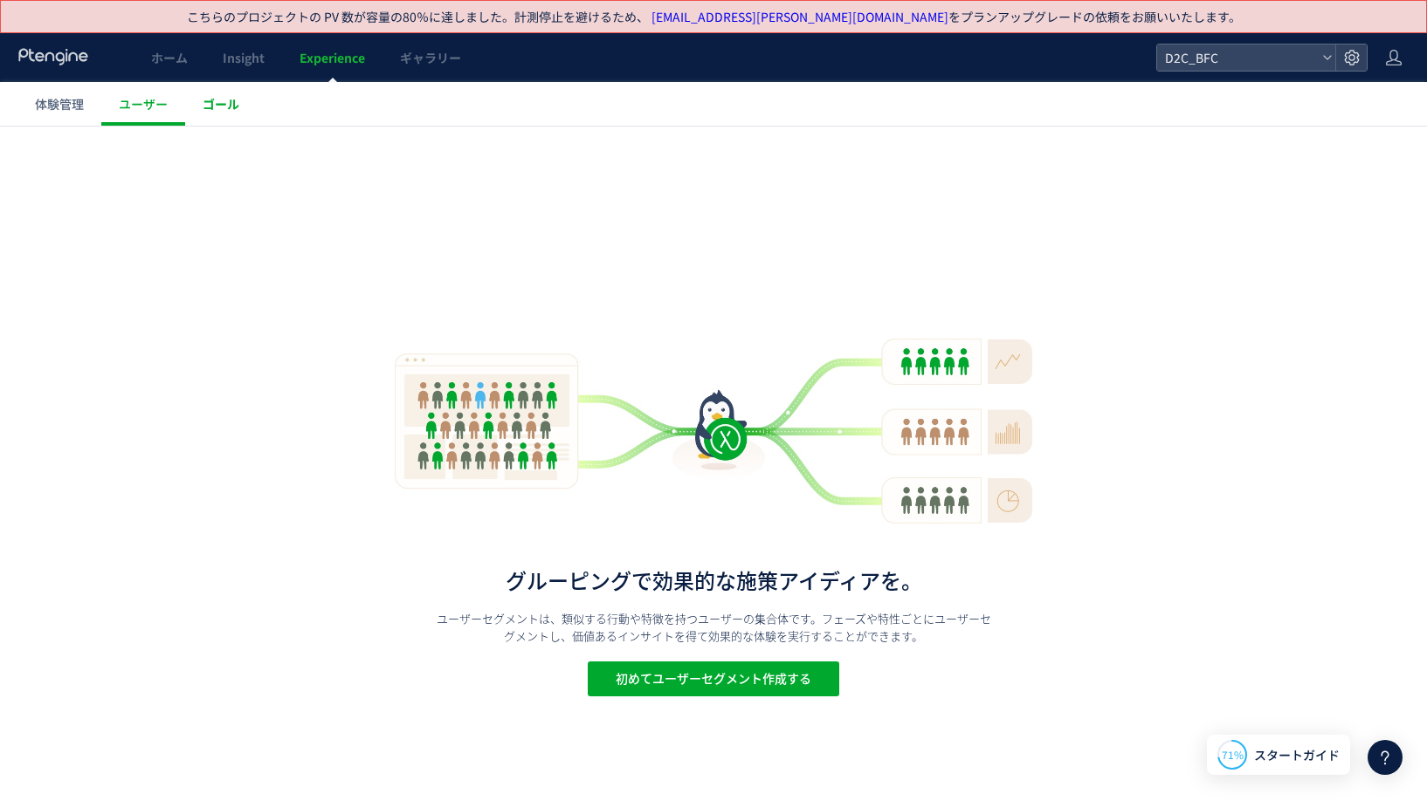
click at [201, 99] on link "ゴール" at bounding box center [221, 104] width 72 height 44
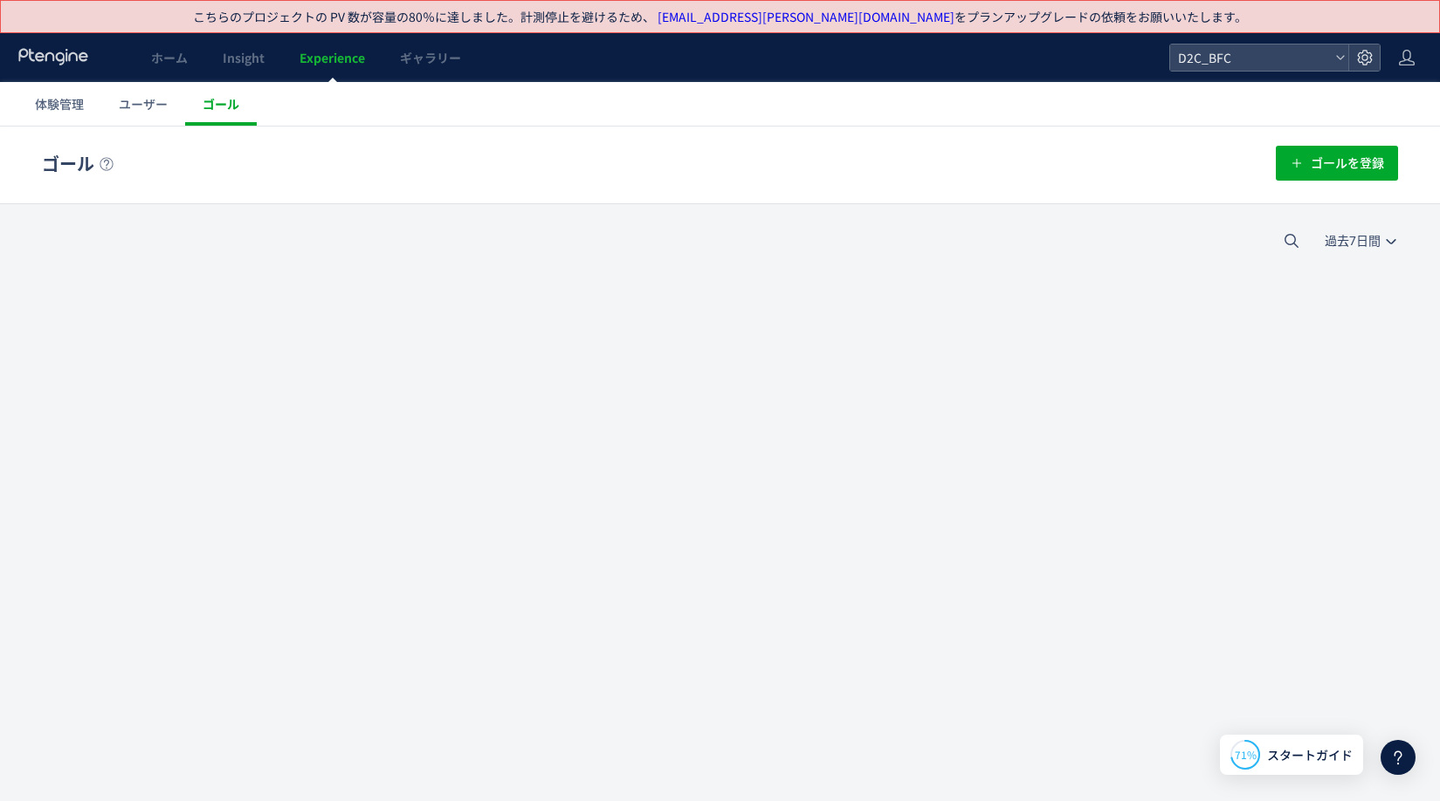
click at [201, 99] on div at bounding box center [720, 400] width 1440 height 801
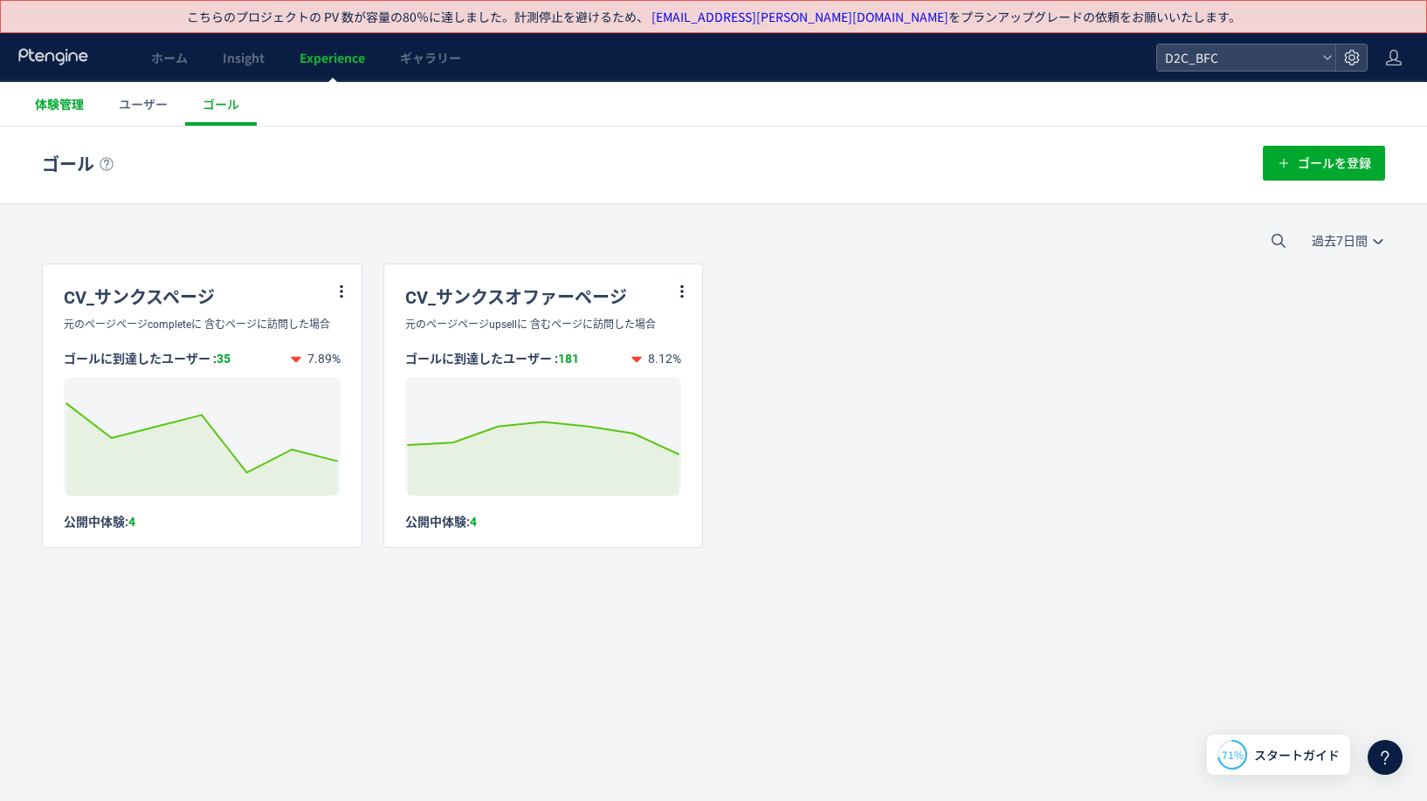
click at [33, 120] on link "体験管理" at bounding box center [59, 104] width 84 height 44
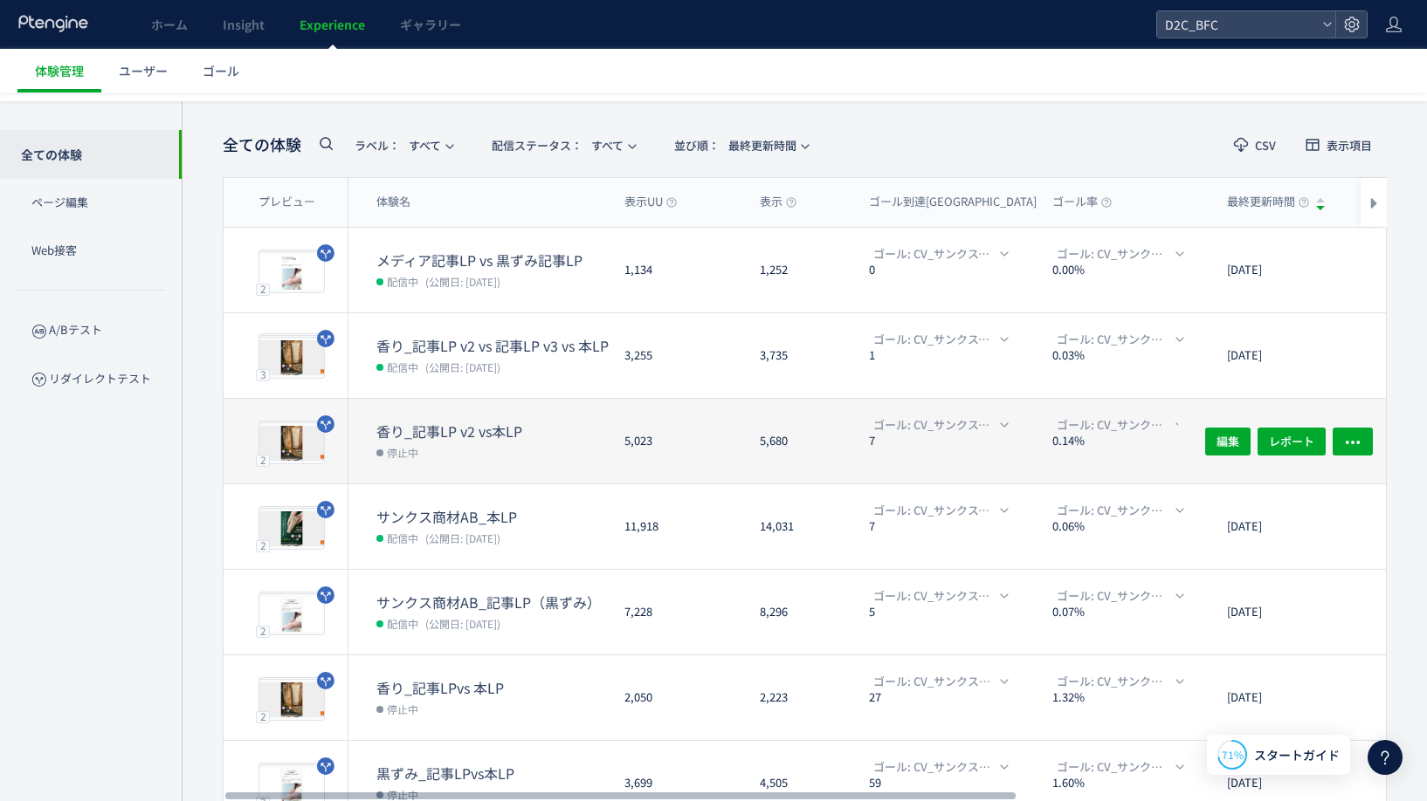
scroll to position [97, 0]
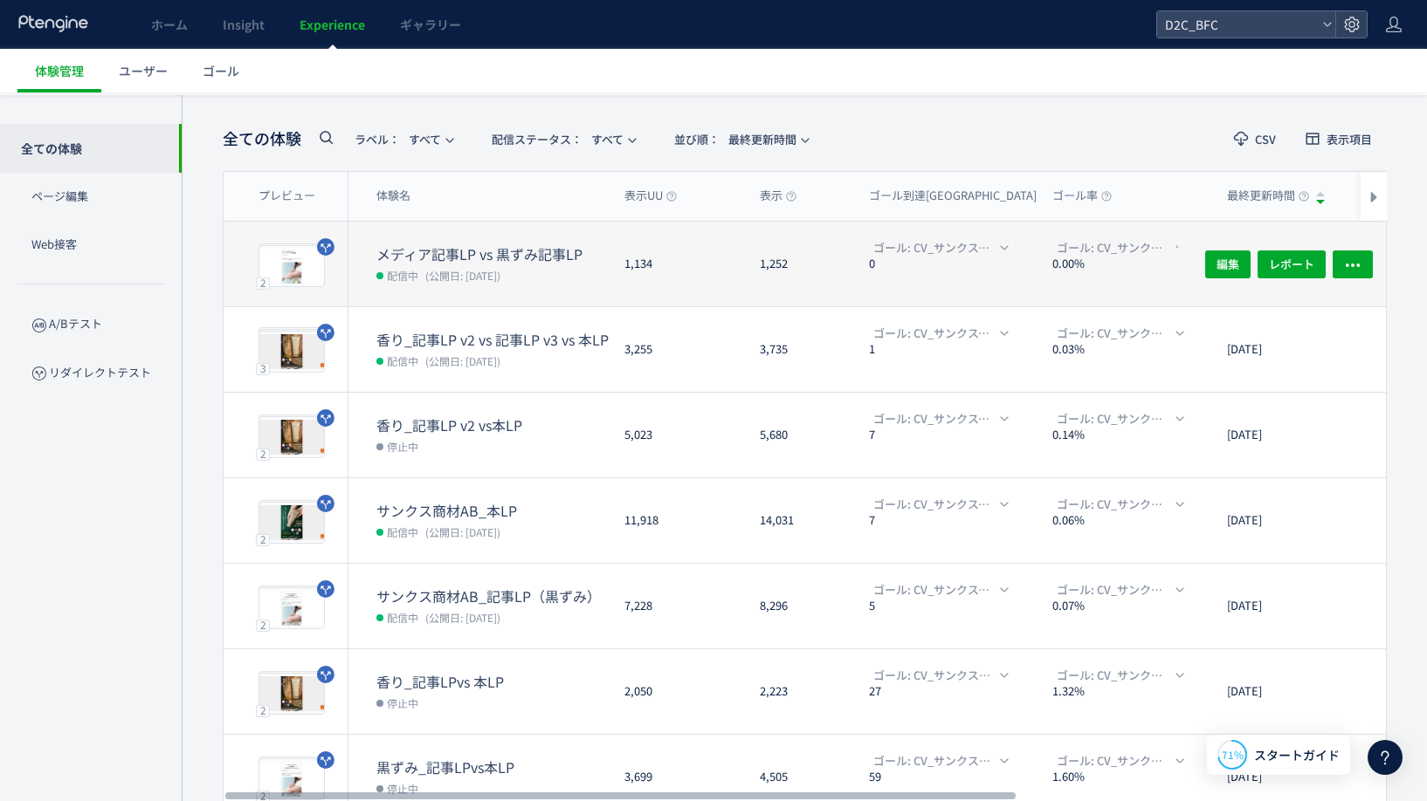
click at [506, 248] on dt "メディア記事LP vs 黒ずみ記事LP" at bounding box center [493, 254] width 234 height 20
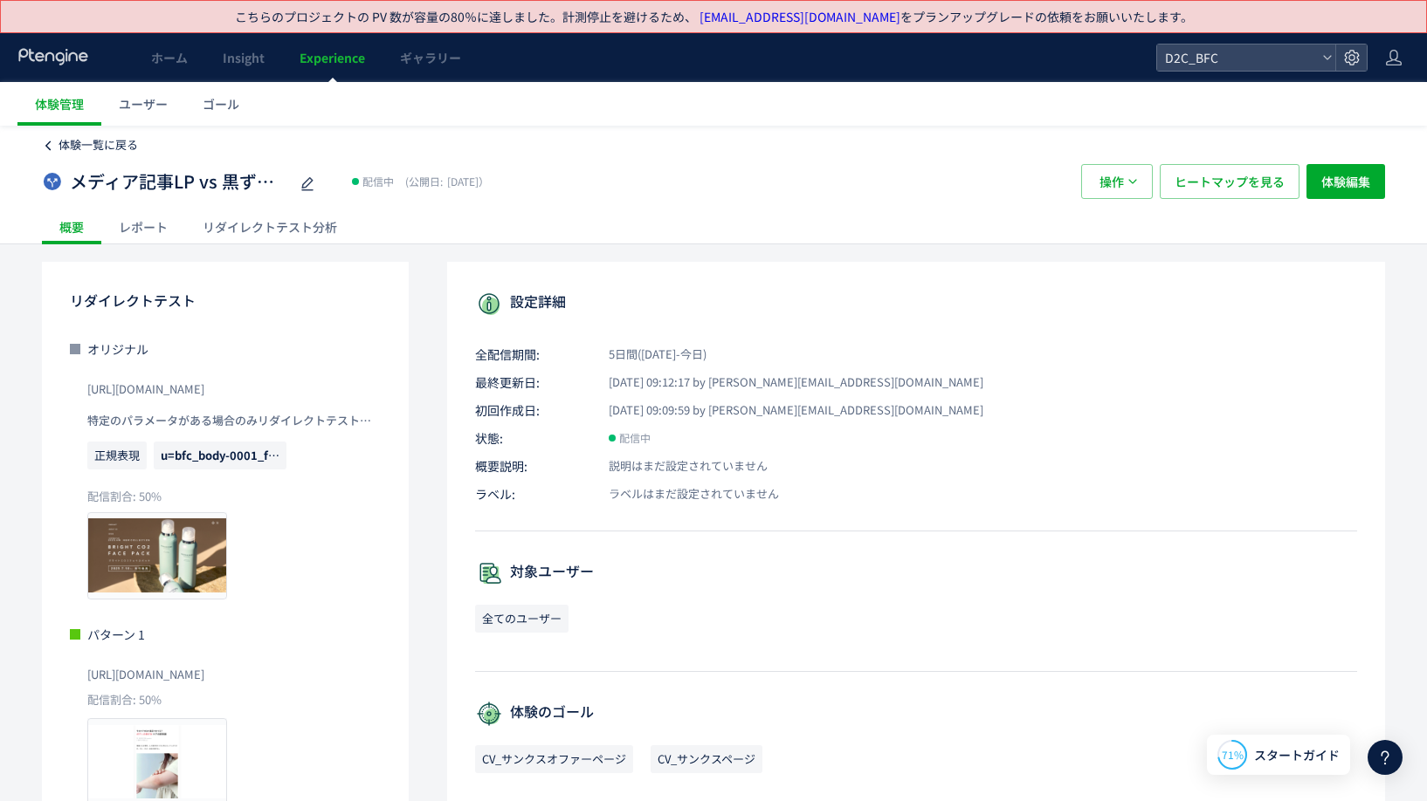
click at [125, 141] on span "体験一覧に戻る" at bounding box center [97, 144] width 79 height 17
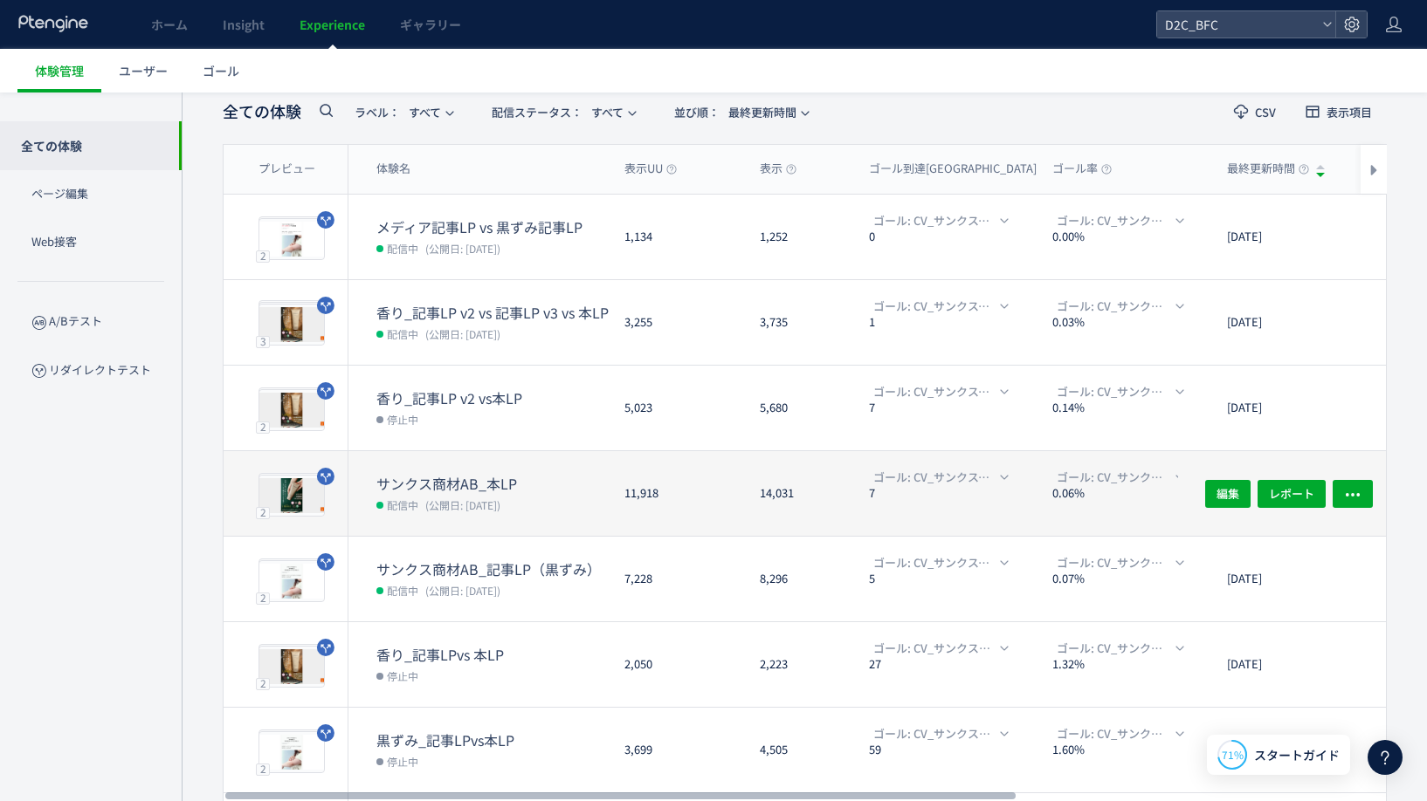
scroll to position [127, 0]
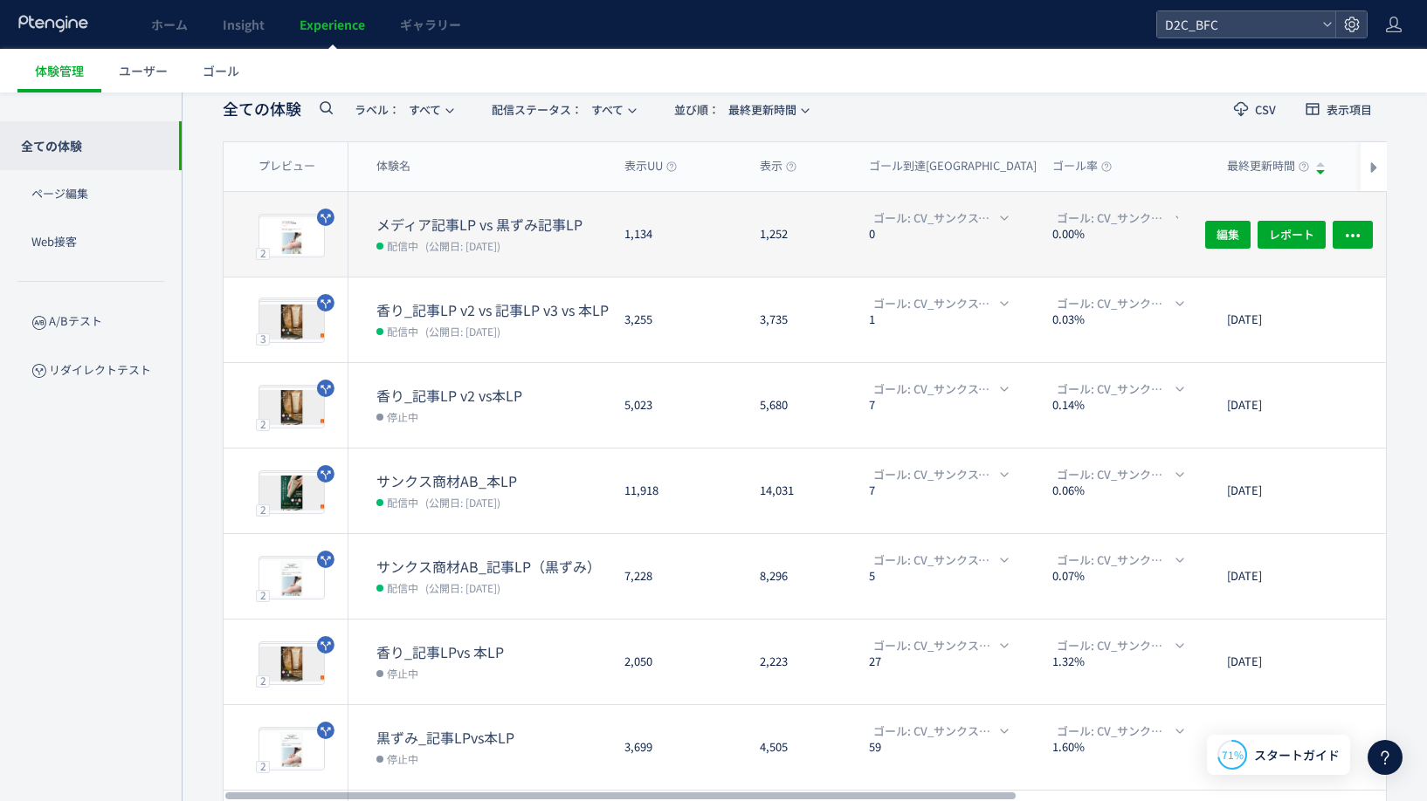
click at [546, 243] on dd "配信中 (公開日: 2025/08/14)" at bounding box center [493, 245] width 234 height 23
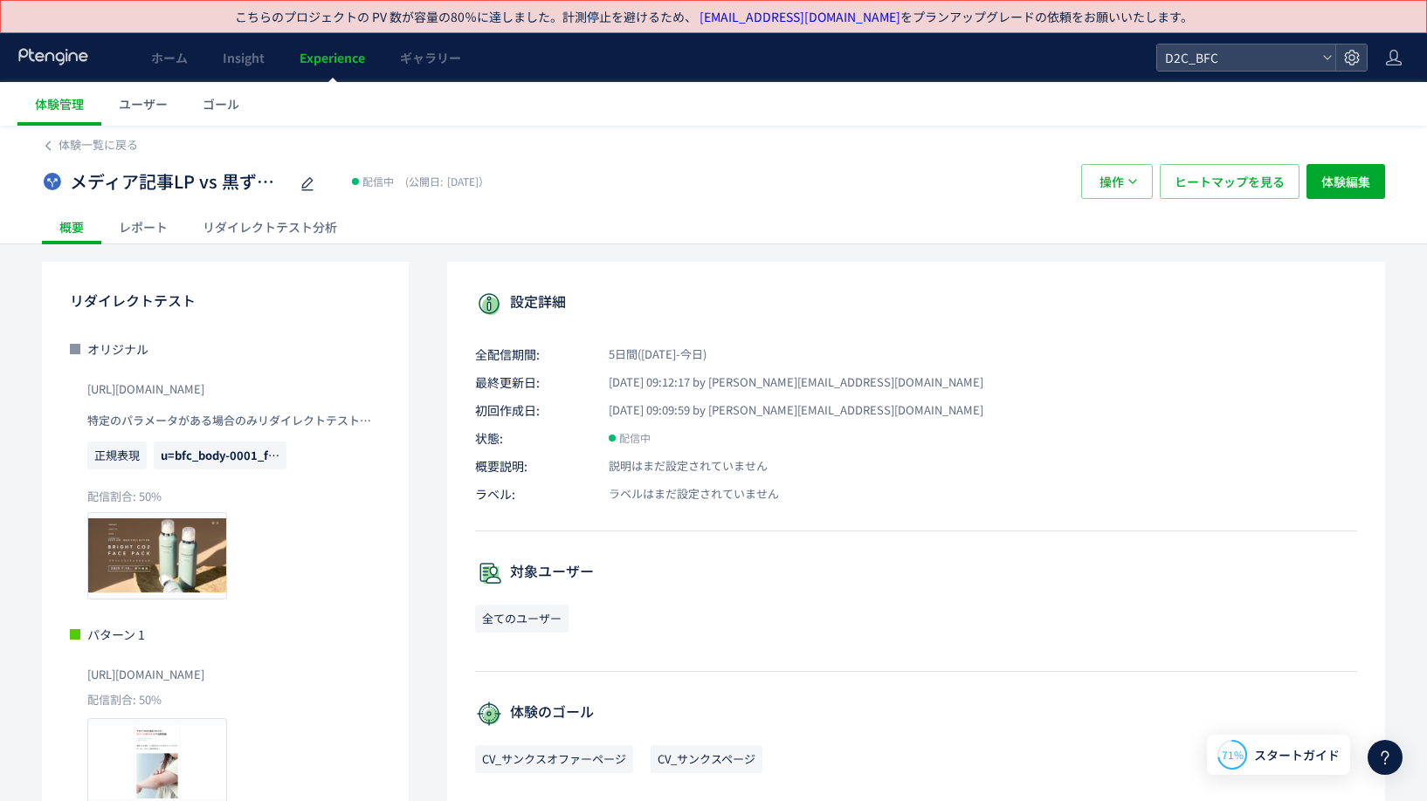
click at [237, 238] on div "リダイレクトテスト分析" at bounding box center [269, 227] width 169 height 35
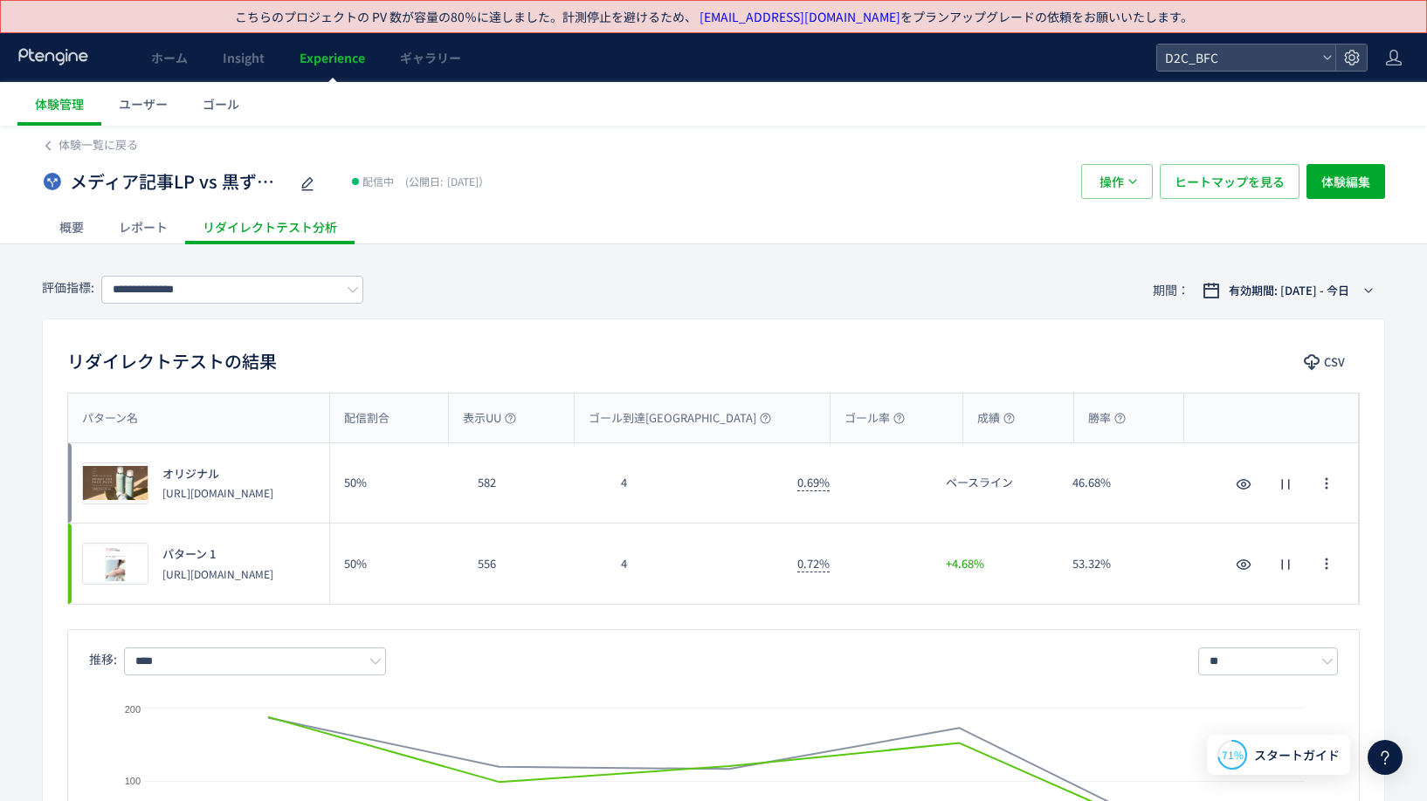
click at [144, 230] on div "レポート" at bounding box center [143, 227] width 84 height 35
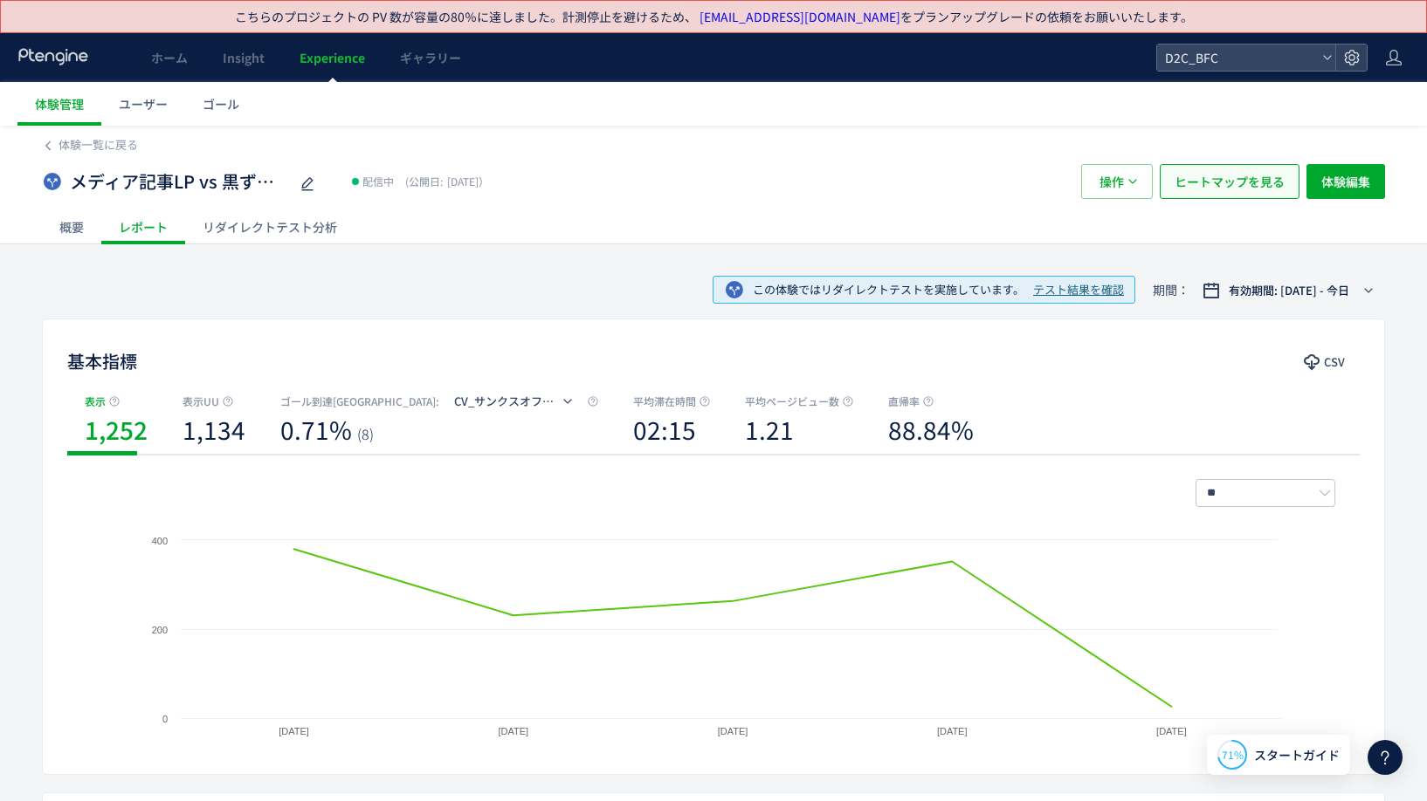
click at [1247, 189] on span "ヒートマップを見る" at bounding box center [1229, 181] width 110 height 35
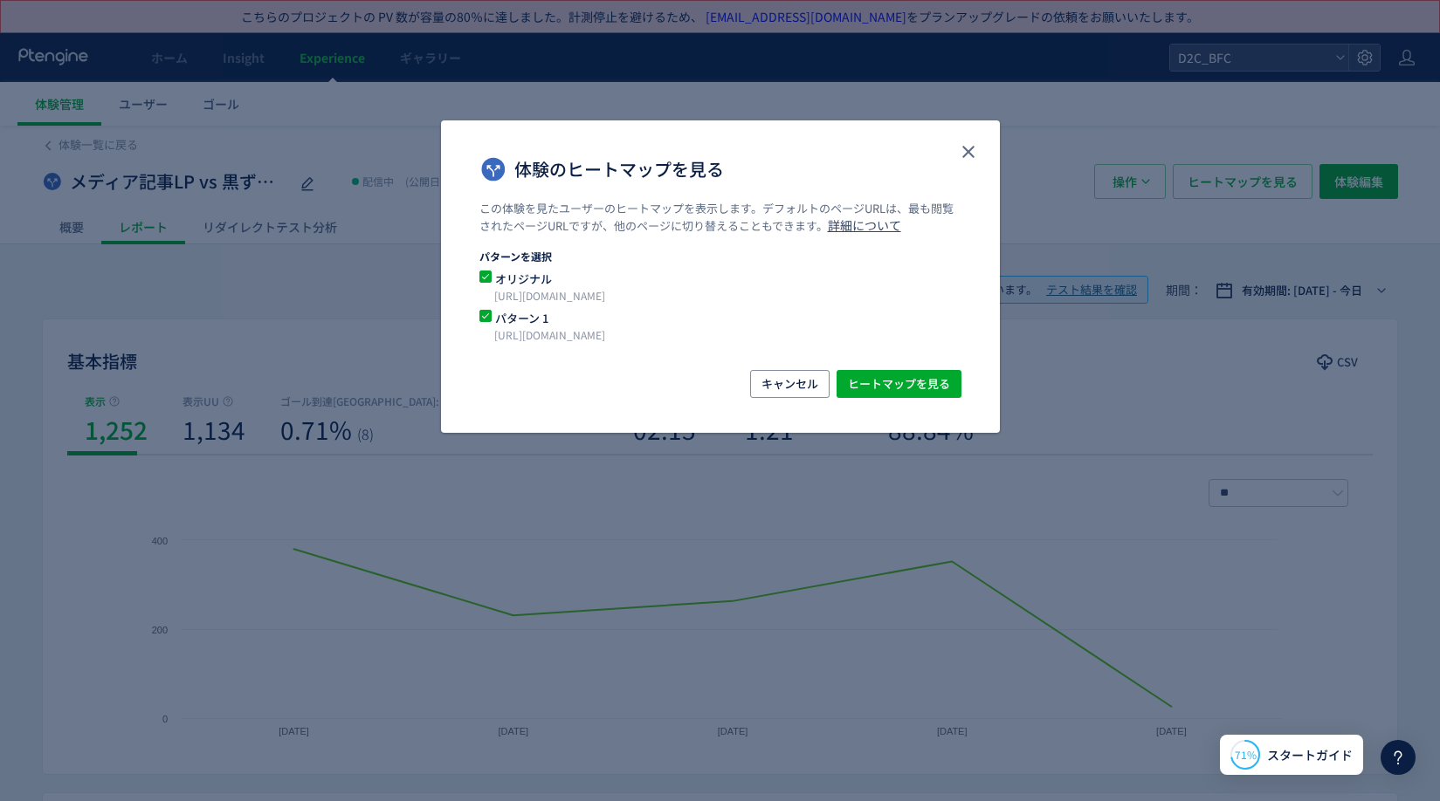
click at [542, 284] on span "オリジナル" at bounding box center [710, 279] width 437 height 17
click at [916, 379] on span "ヒートマップを見る" at bounding box center [899, 384] width 102 height 28
